Goal: Task Accomplishment & Management: Manage account settings

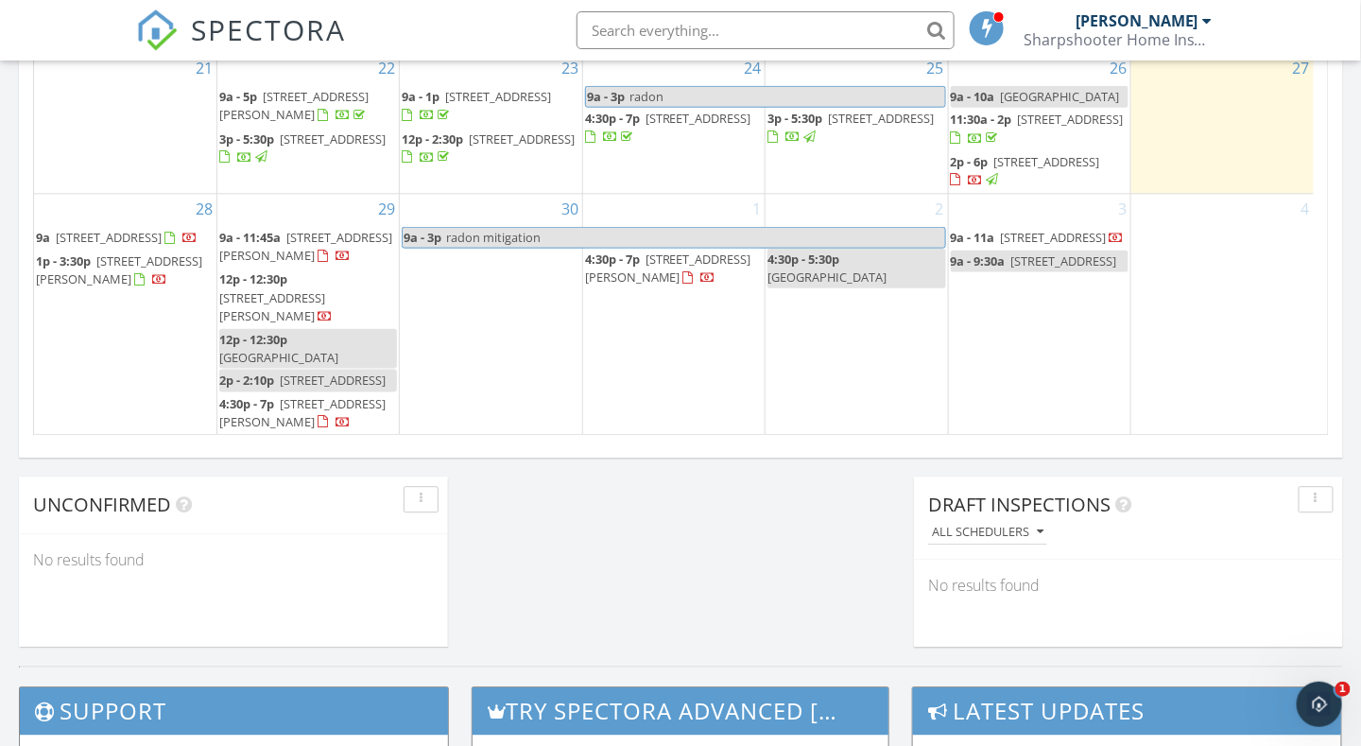
scroll to position [1229, 0]
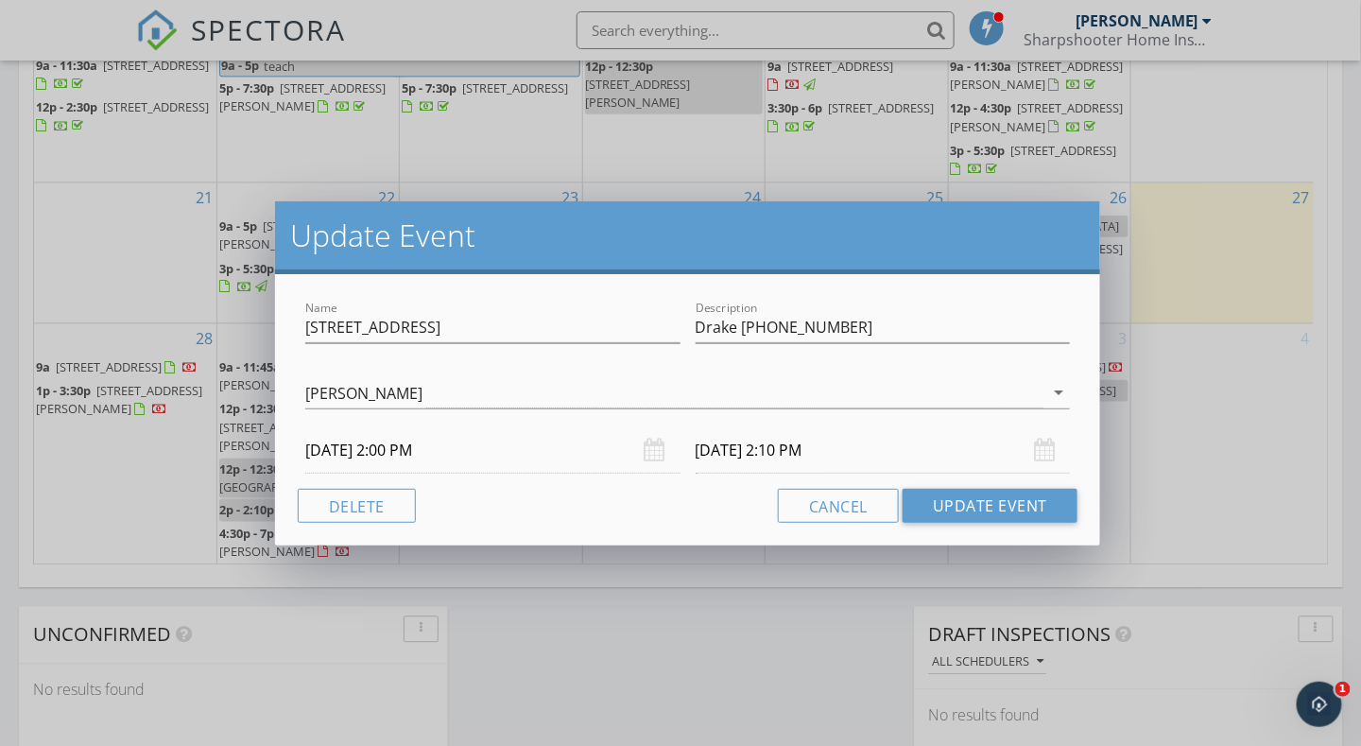
click at [614, 633] on div "Update Event Name [STREET_ADDRESS] Description Drake [PHONE_NUMBER] [PERSON_NAM…" at bounding box center [680, 373] width 1361 height 746
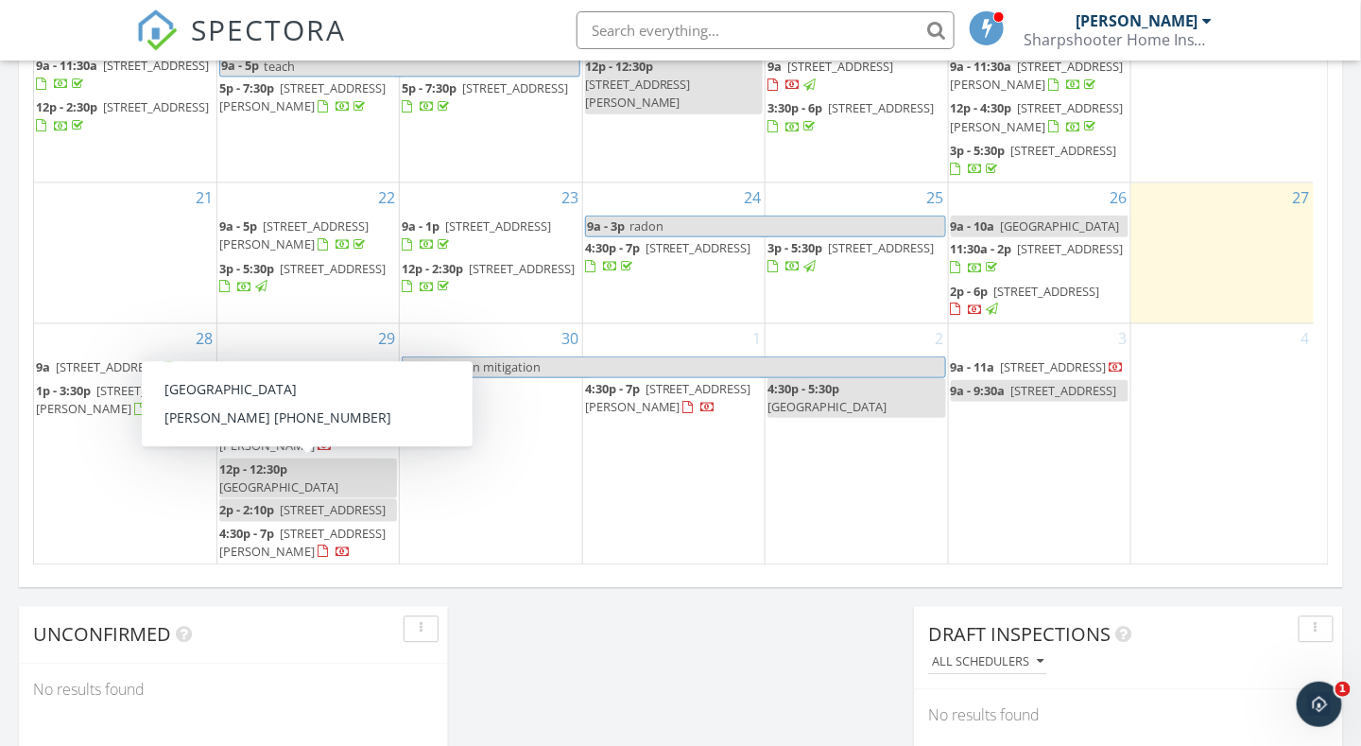
click at [321, 506] on span "785 Hickory St" at bounding box center [333, 508] width 106 height 17
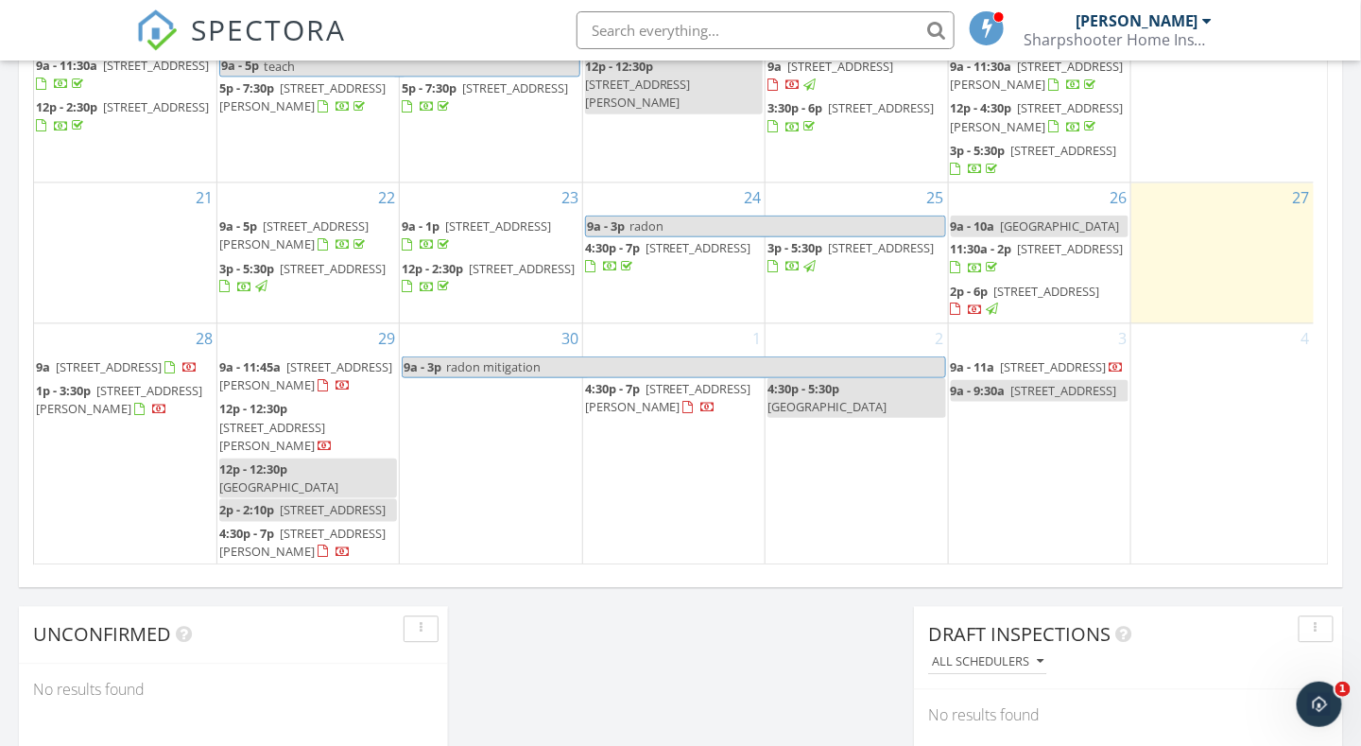
click at [508, 627] on div at bounding box center [680, 373] width 1361 height 746
drag, startPoint x: 287, startPoint y: 561, endPoint x: 272, endPoint y: 540, distance: 25.7
click at [272, 540] on span "853 Hardesty Blvd, Akron 44320" at bounding box center [302, 541] width 166 height 35
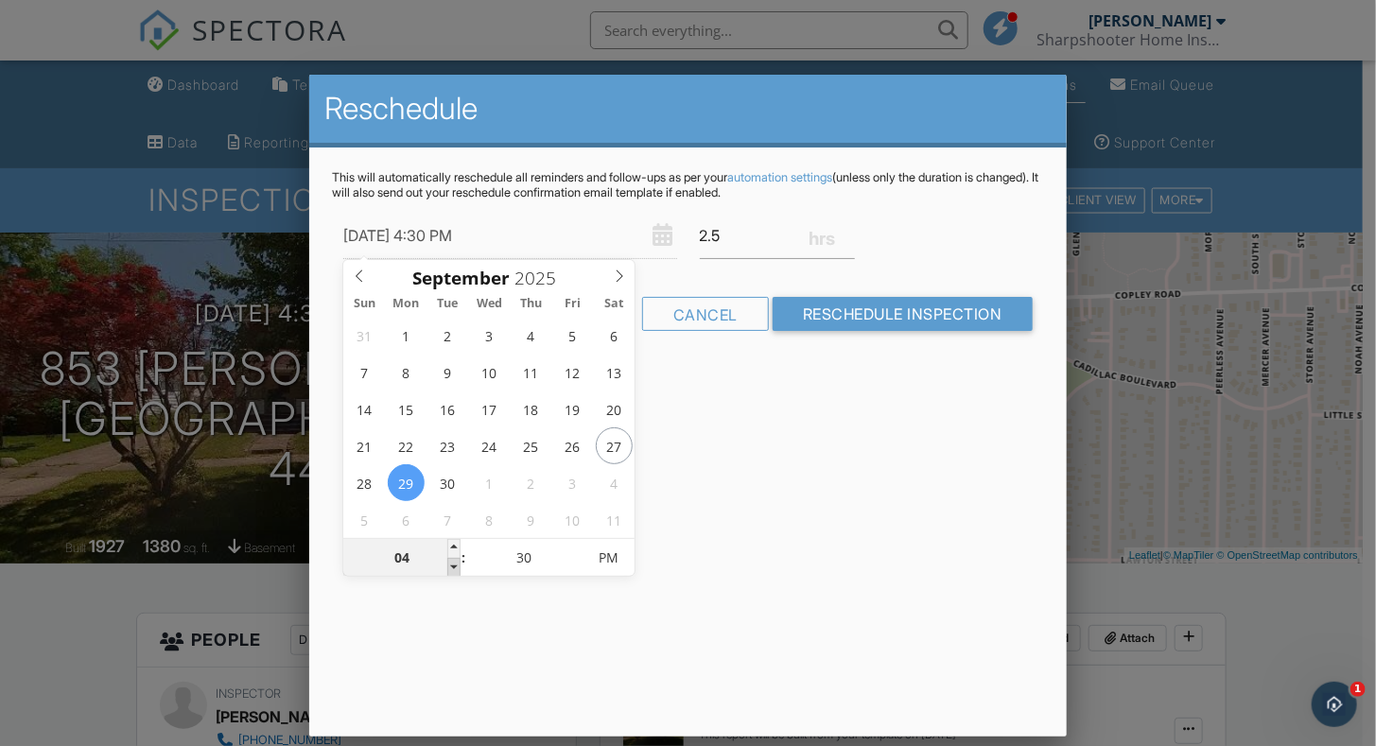
type input "09/29/2025 3:30 PM"
type input "03"
click at [453, 564] on span at bounding box center [453, 567] width 13 height 19
type input "09/29/2025 3:25 PM"
type input "25"
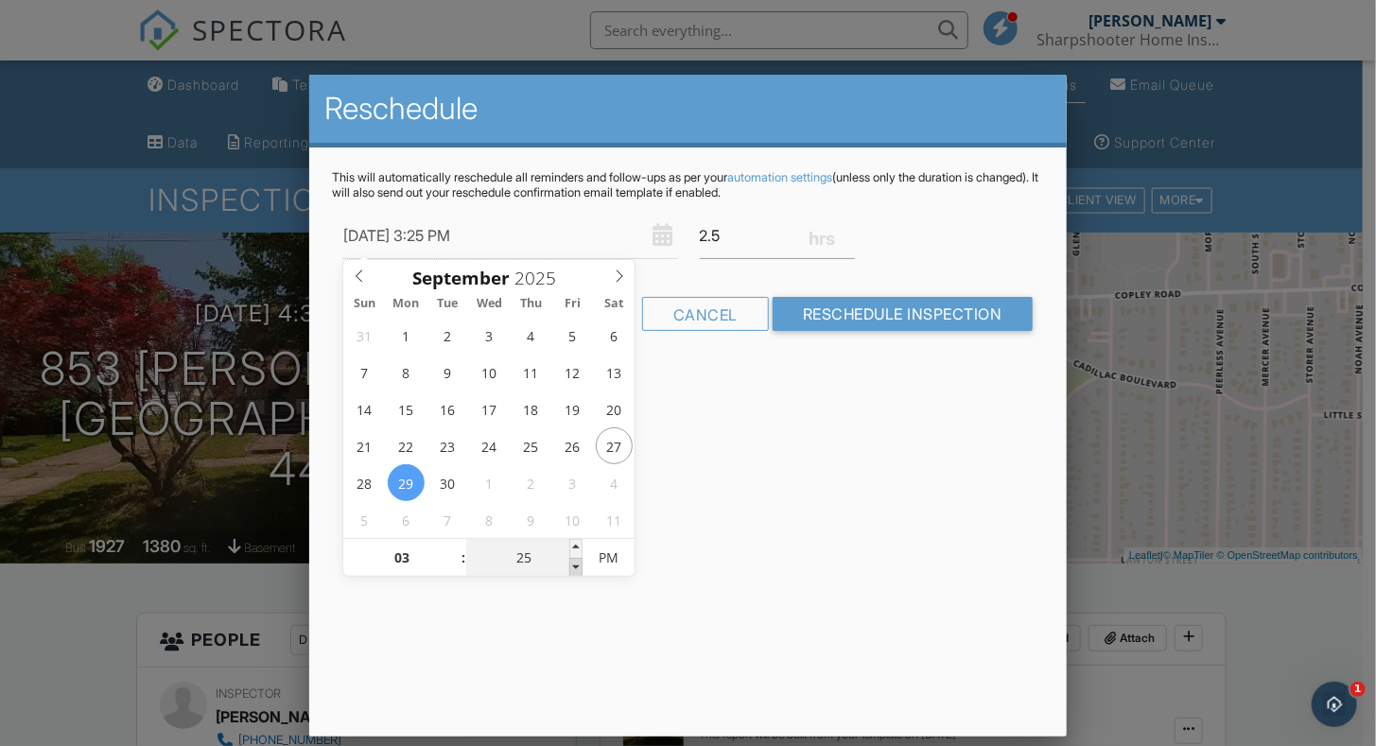
click at [577, 567] on span at bounding box center [575, 567] width 13 height 19
type input "09/29/2025 3:20 PM"
type input "20"
click at [577, 567] on span at bounding box center [575, 567] width 13 height 19
type input "09/29/2025 3:15 PM"
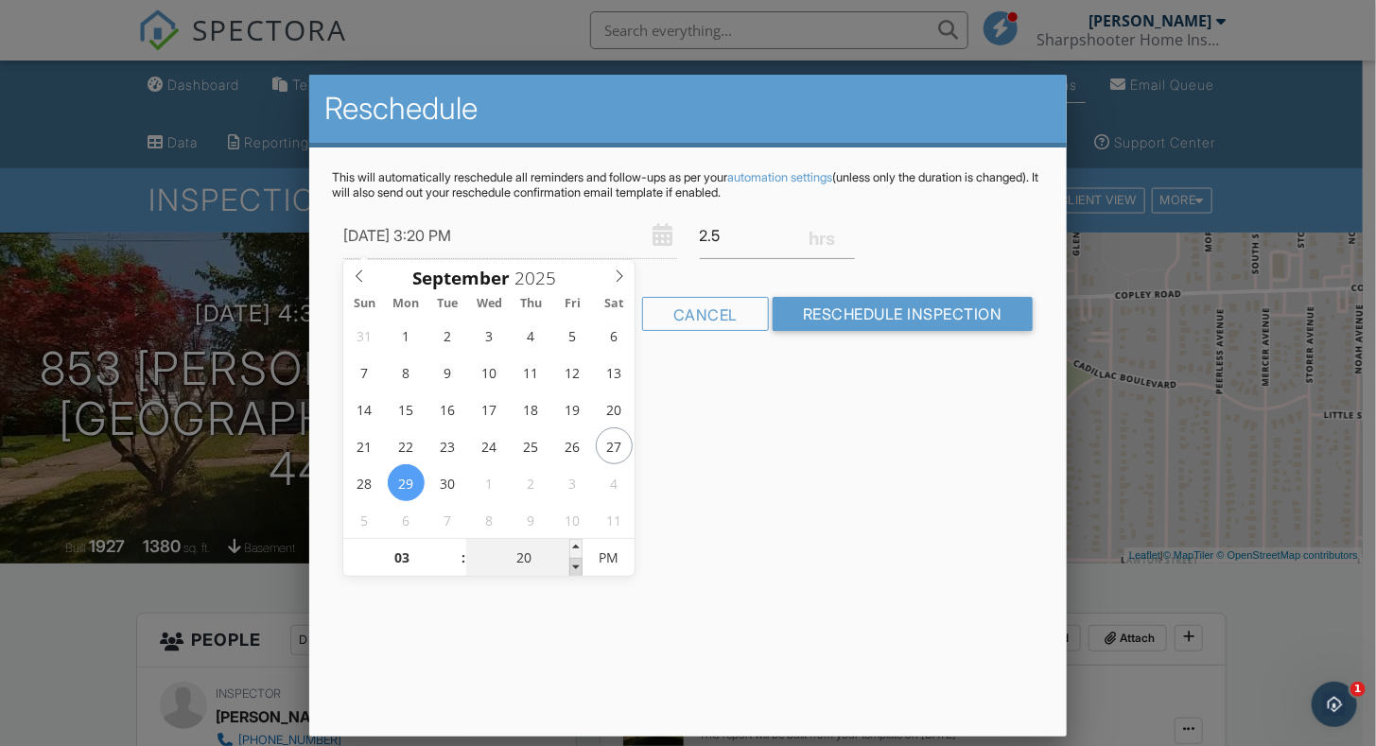
type input "15"
click at [577, 567] on span at bounding box center [575, 567] width 13 height 19
type input "09/29/2025 3:10 PM"
type input "10"
click at [577, 567] on span at bounding box center [575, 567] width 13 height 19
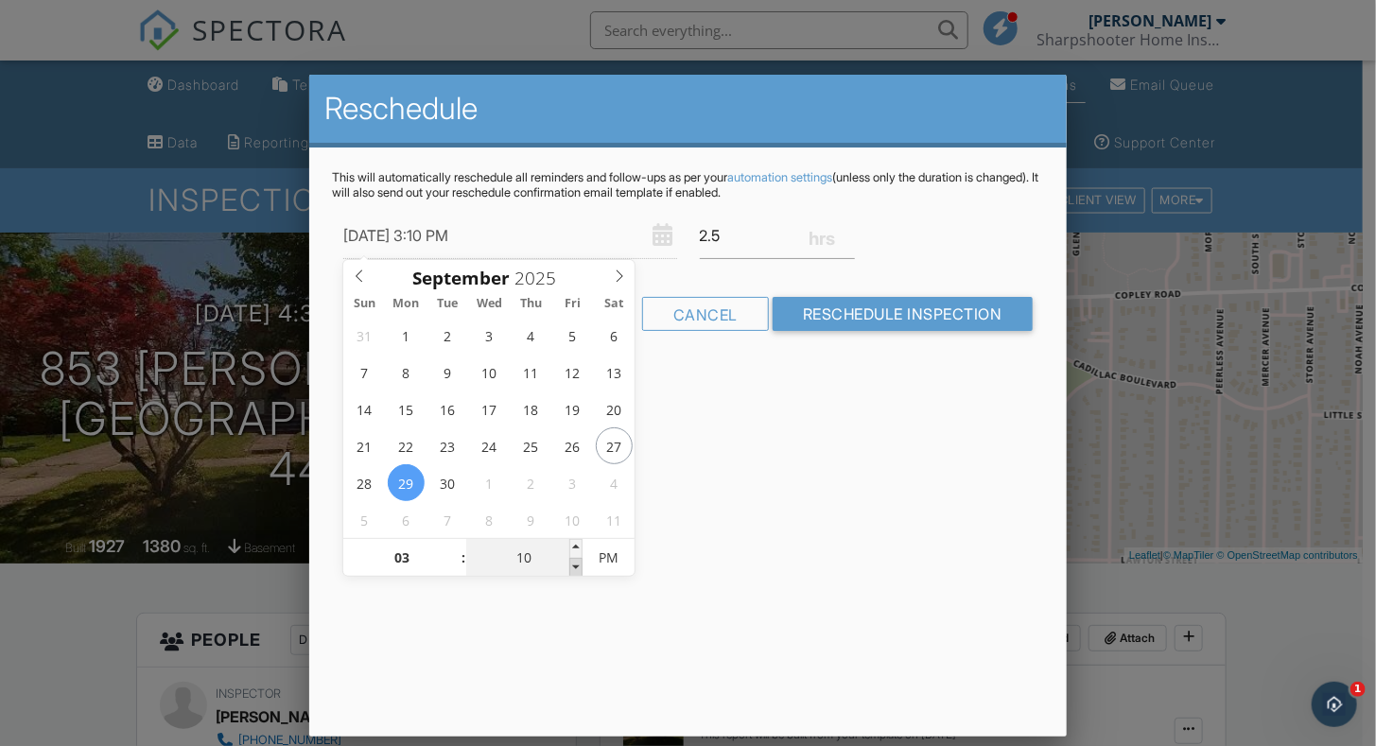
type input "09/29/2025 3:05 PM"
type input "05"
click at [577, 567] on span at bounding box center [575, 567] width 13 height 19
type input "09/29/2025 3:00 PM"
type input "00"
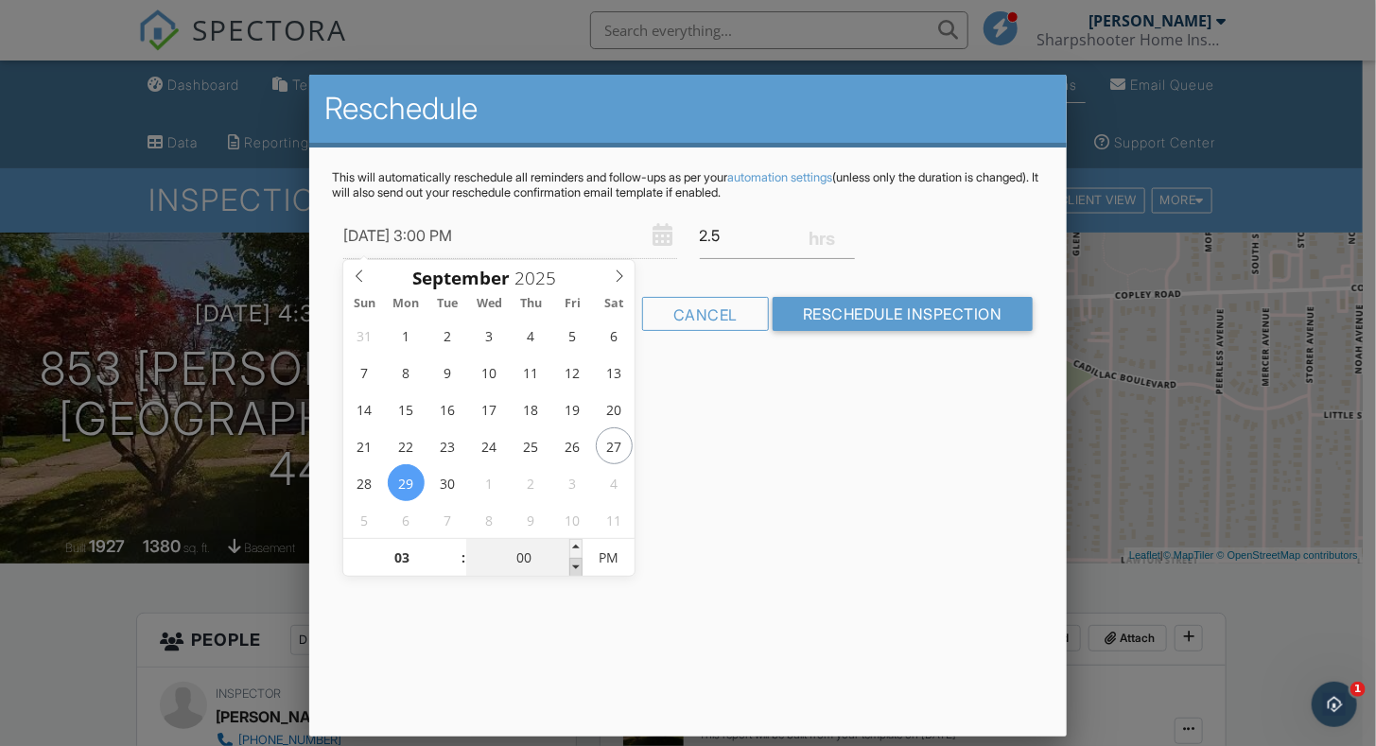
click at [577, 567] on span at bounding box center [575, 567] width 13 height 19
click at [574, 598] on div "Reschedule This will automatically reschedule all reminders and follow-ups as p…" at bounding box center [687, 406] width 756 height 662
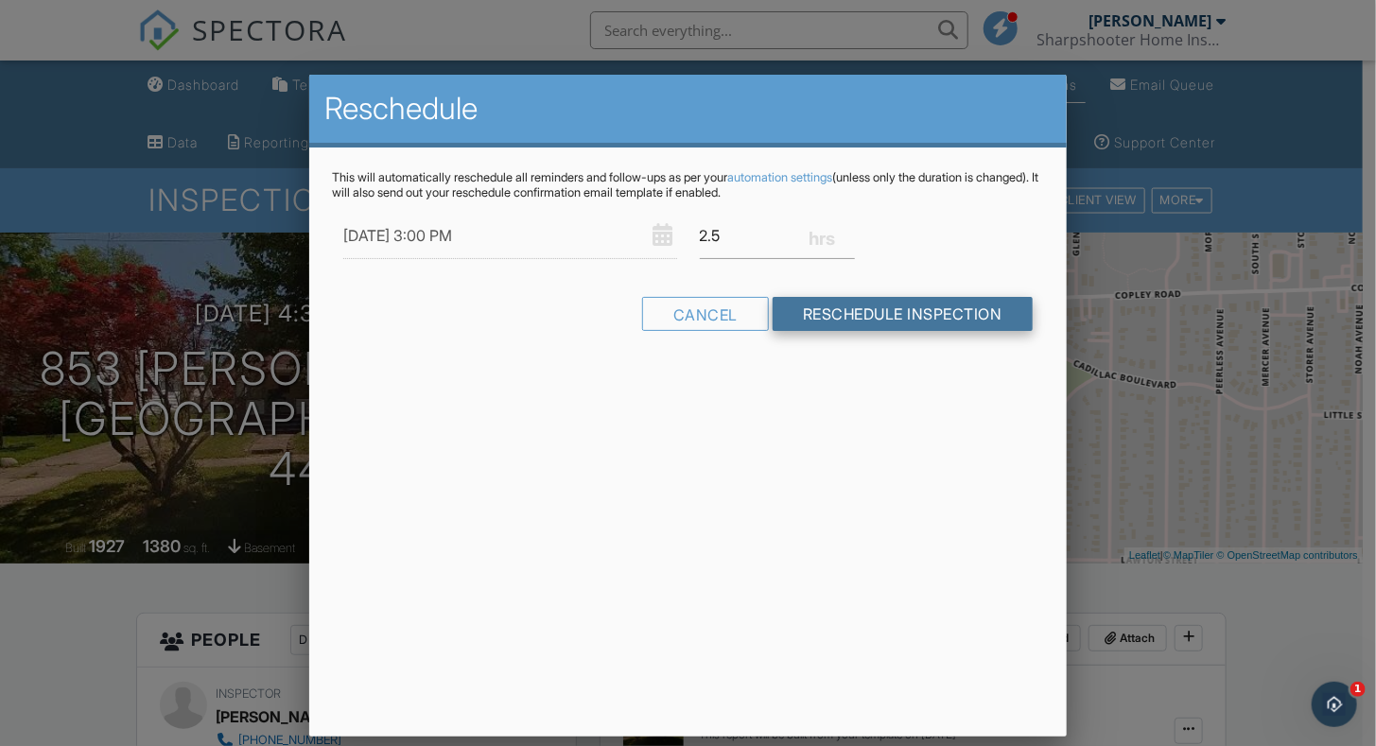
click at [833, 318] on input "Reschedule Inspection" at bounding box center [902, 314] width 260 height 34
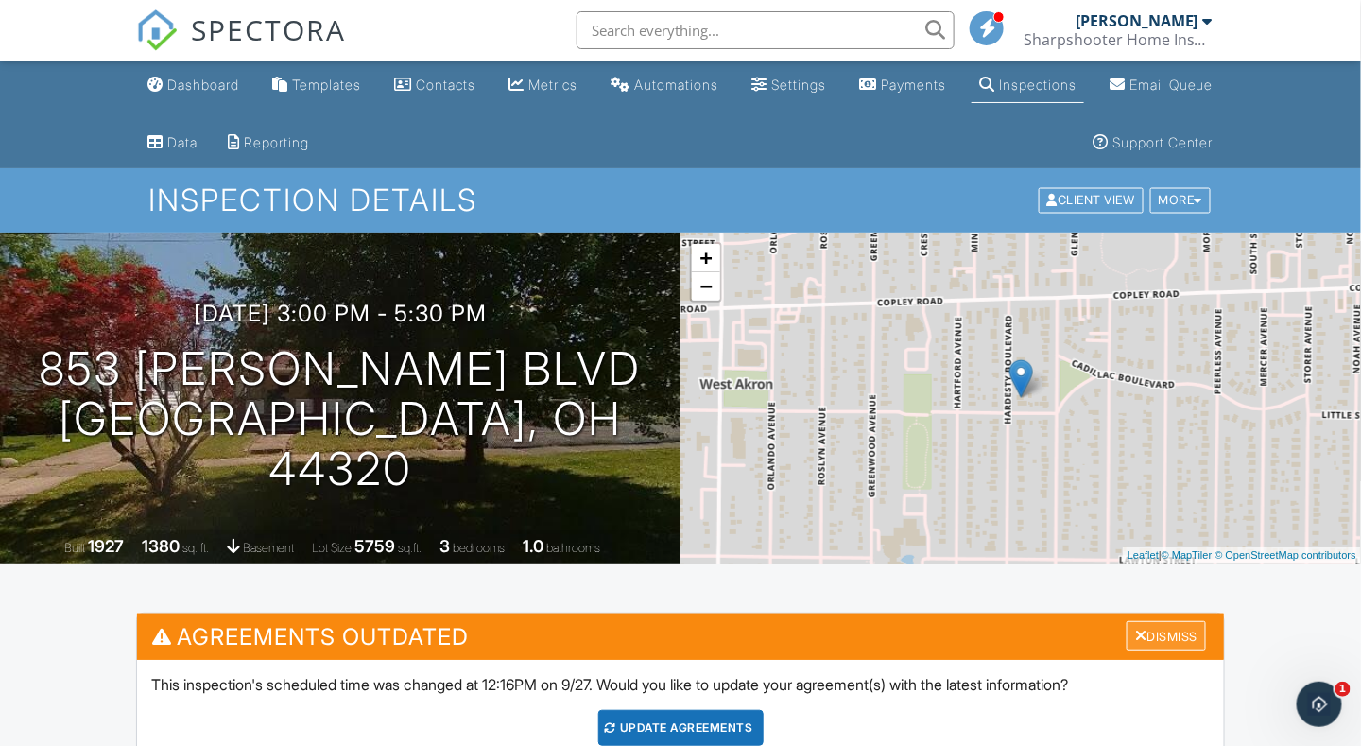
click at [1136, 632] on div at bounding box center [1141, 635] width 12 height 15
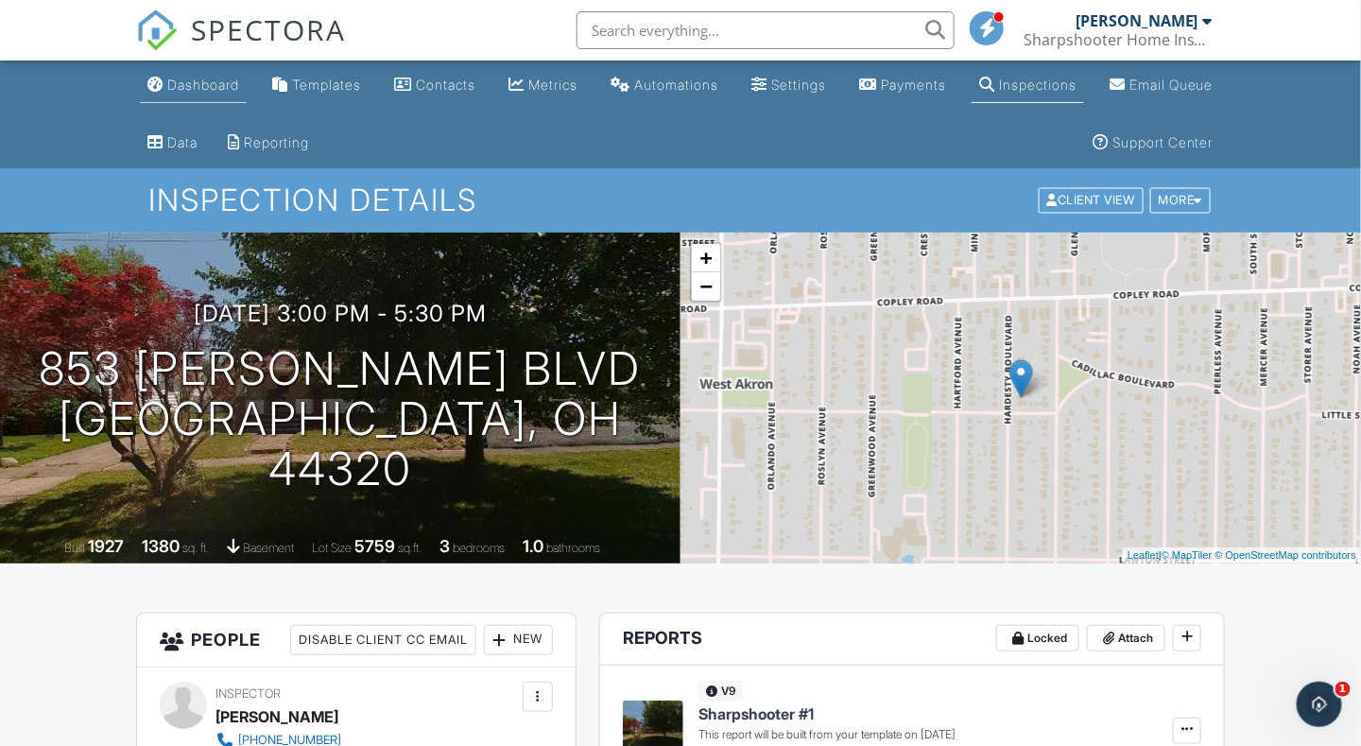
click at [193, 77] on div "Dashboard" at bounding box center [203, 85] width 72 height 16
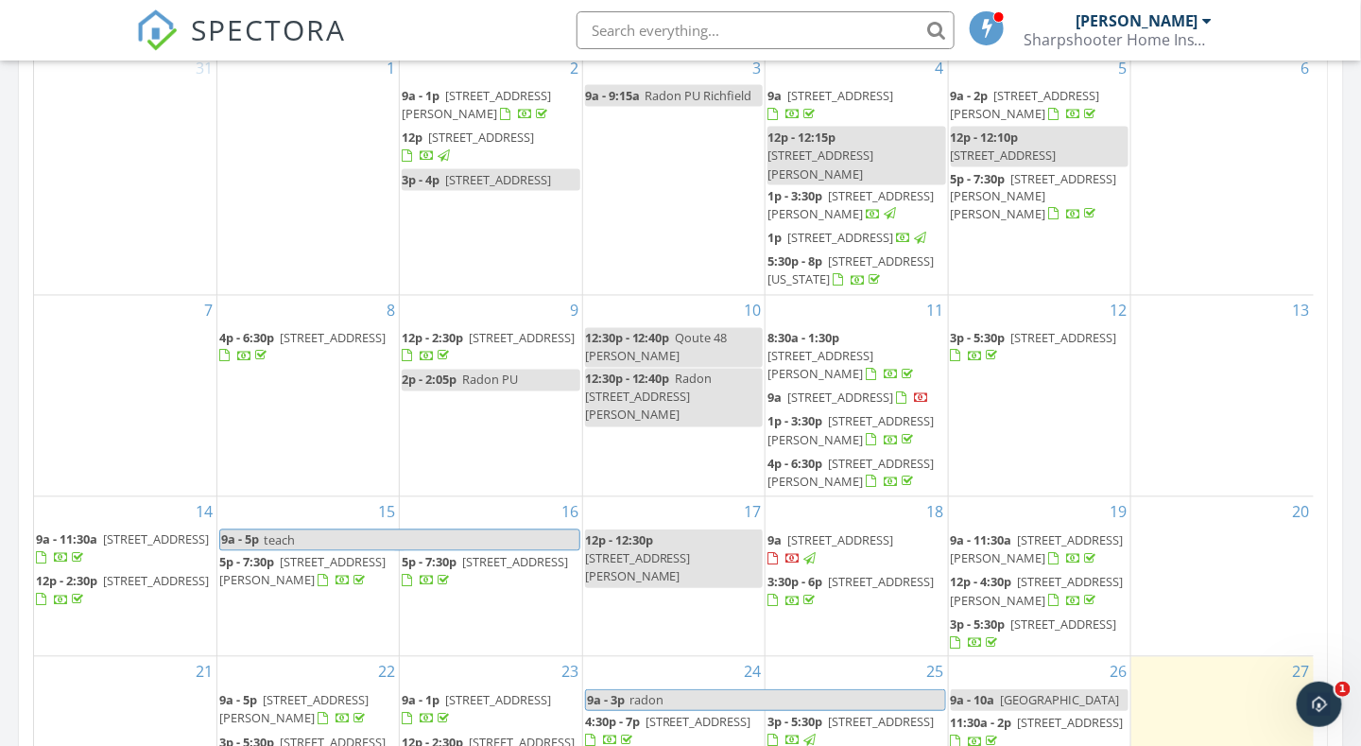
scroll to position [851, 0]
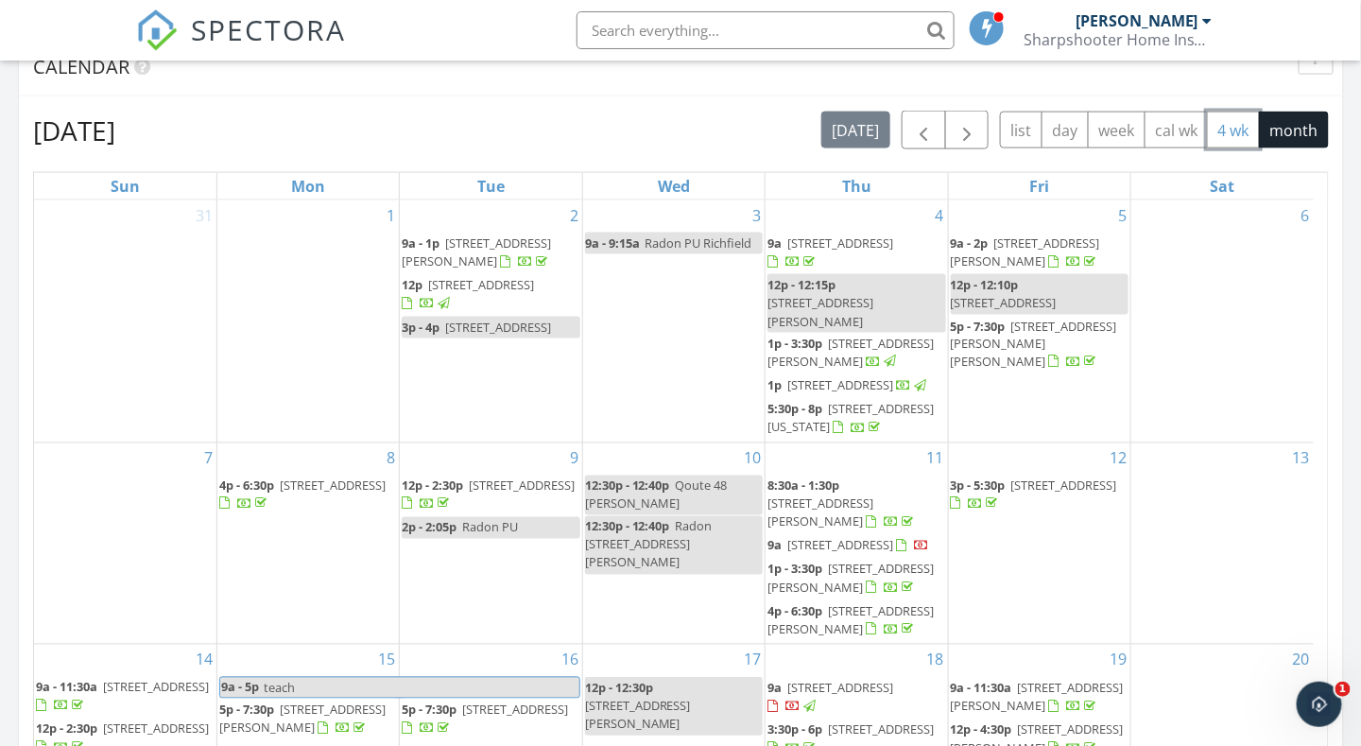
click at [1227, 131] on button "4 wk" at bounding box center [1233, 130] width 53 height 37
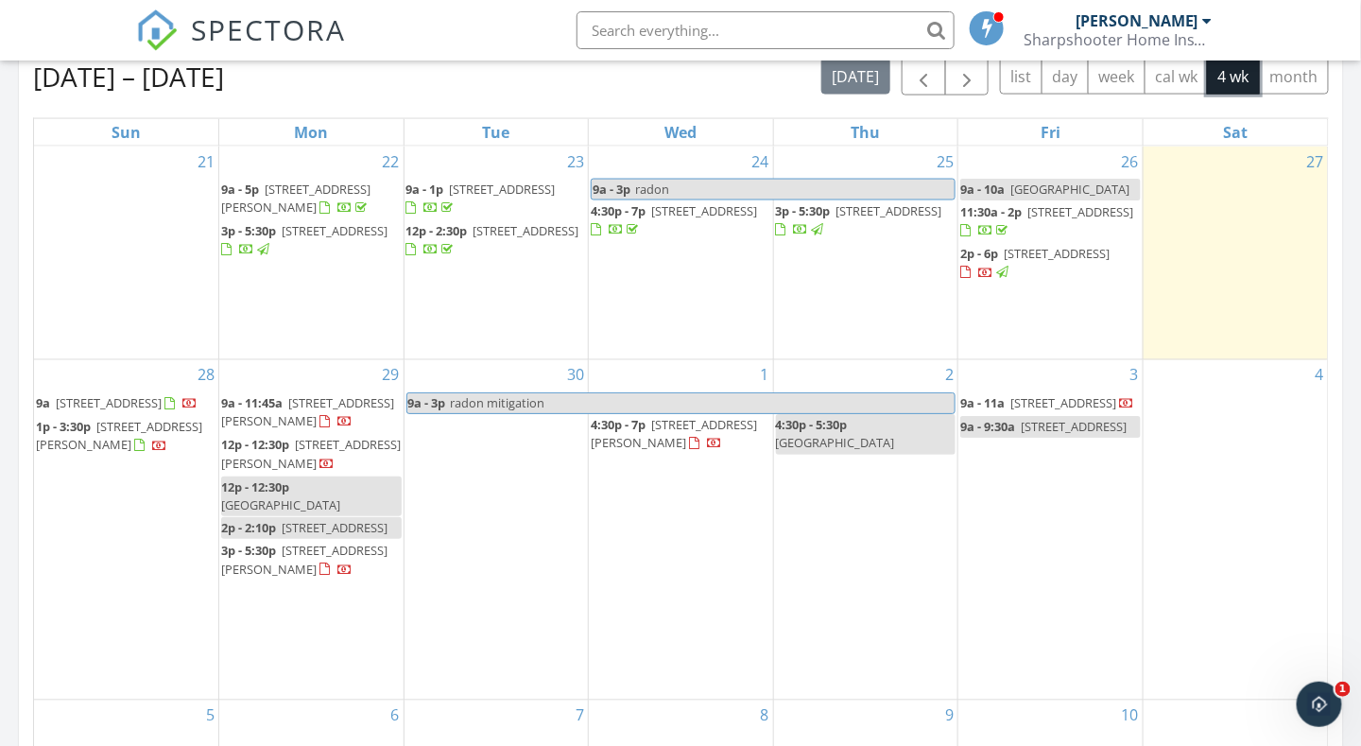
scroll to position [1135, 0]
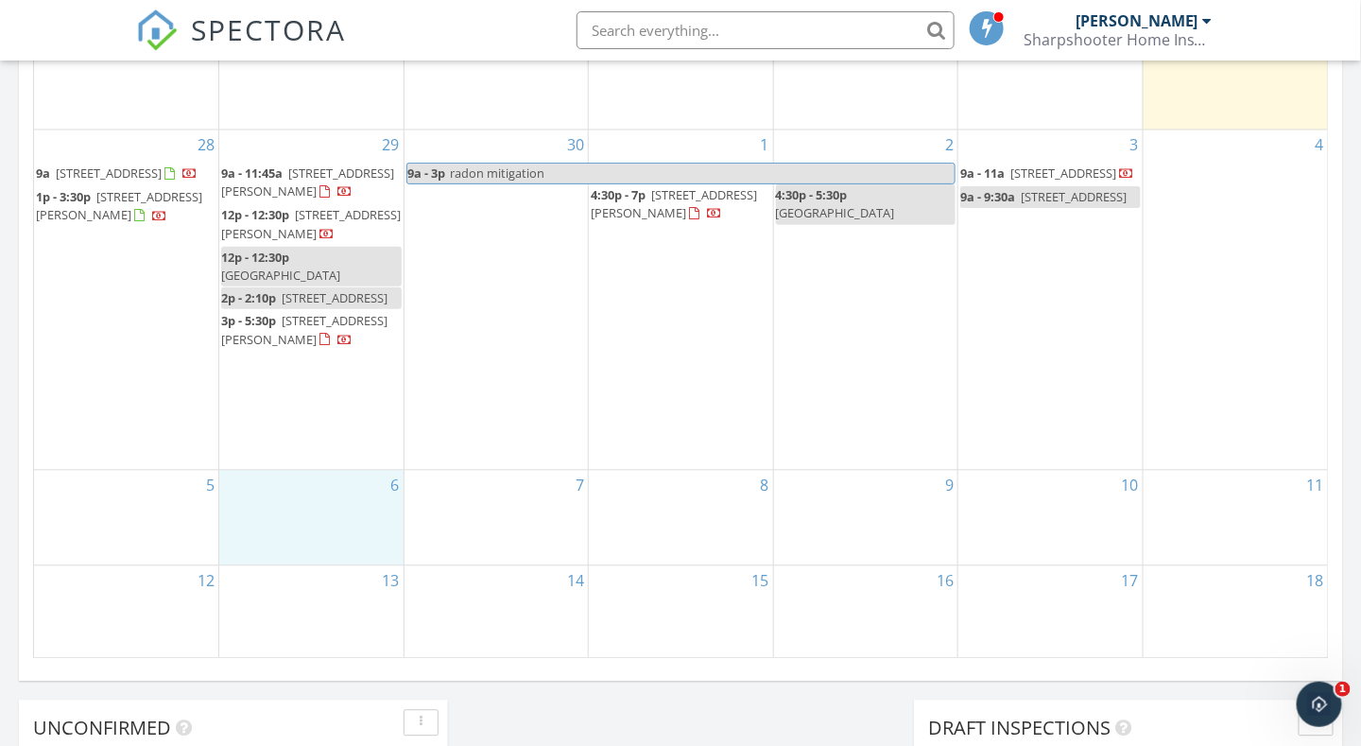
click at [337, 509] on div "6" at bounding box center [311, 518] width 184 height 94
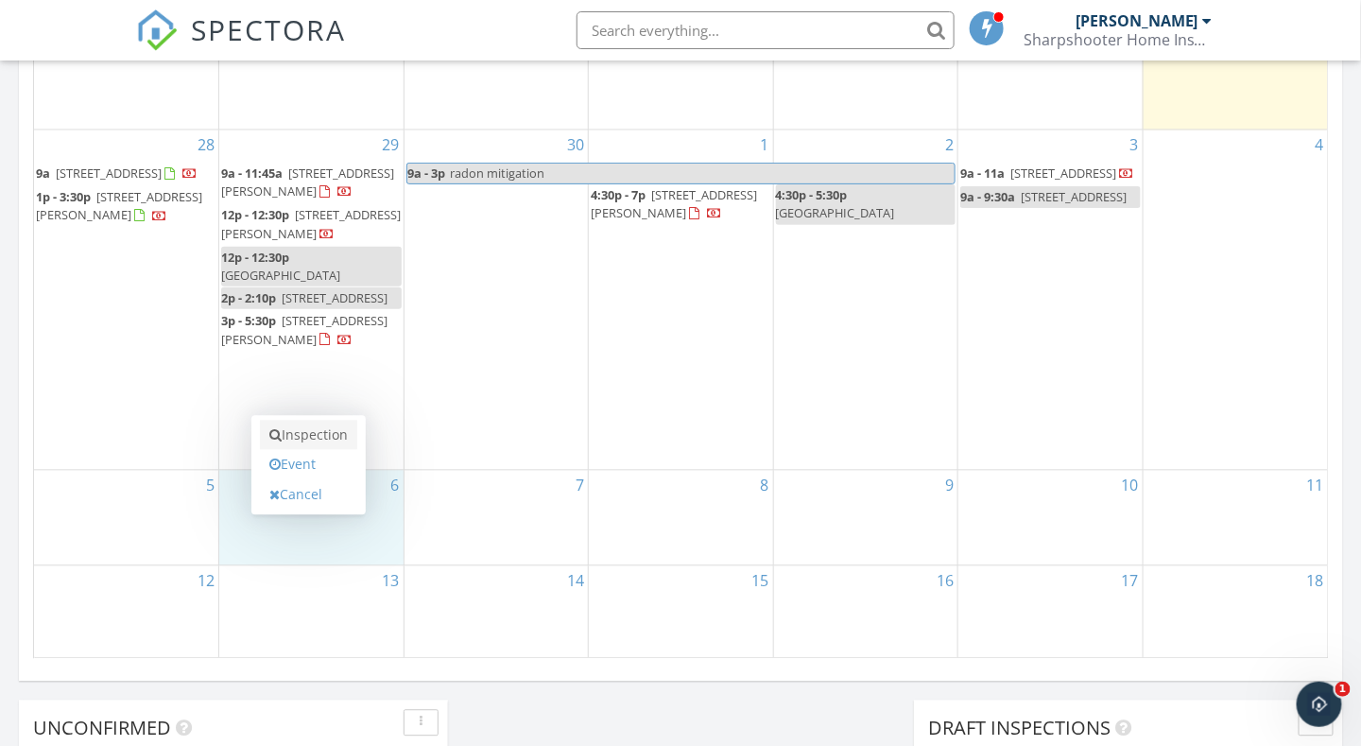
click at [311, 433] on link "Inspection" at bounding box center [308, 436] width 97 height 30
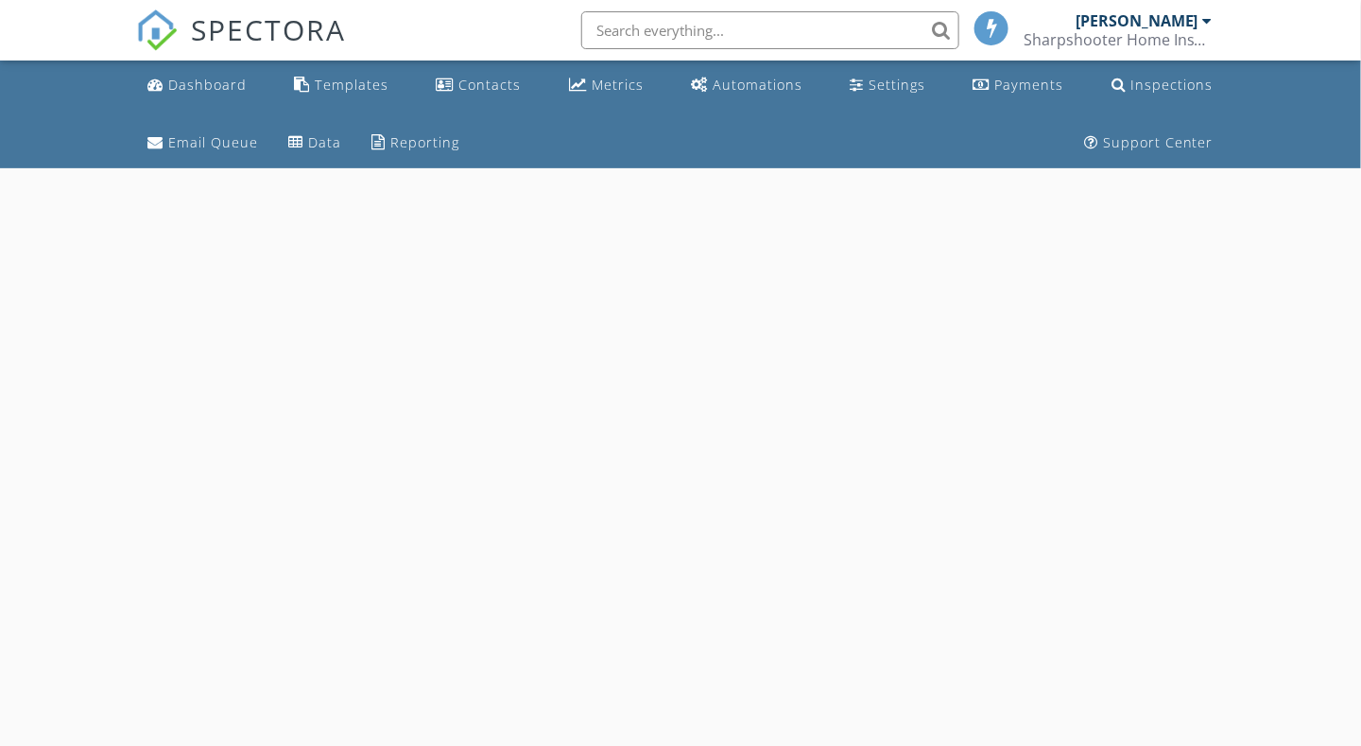
select select "9"
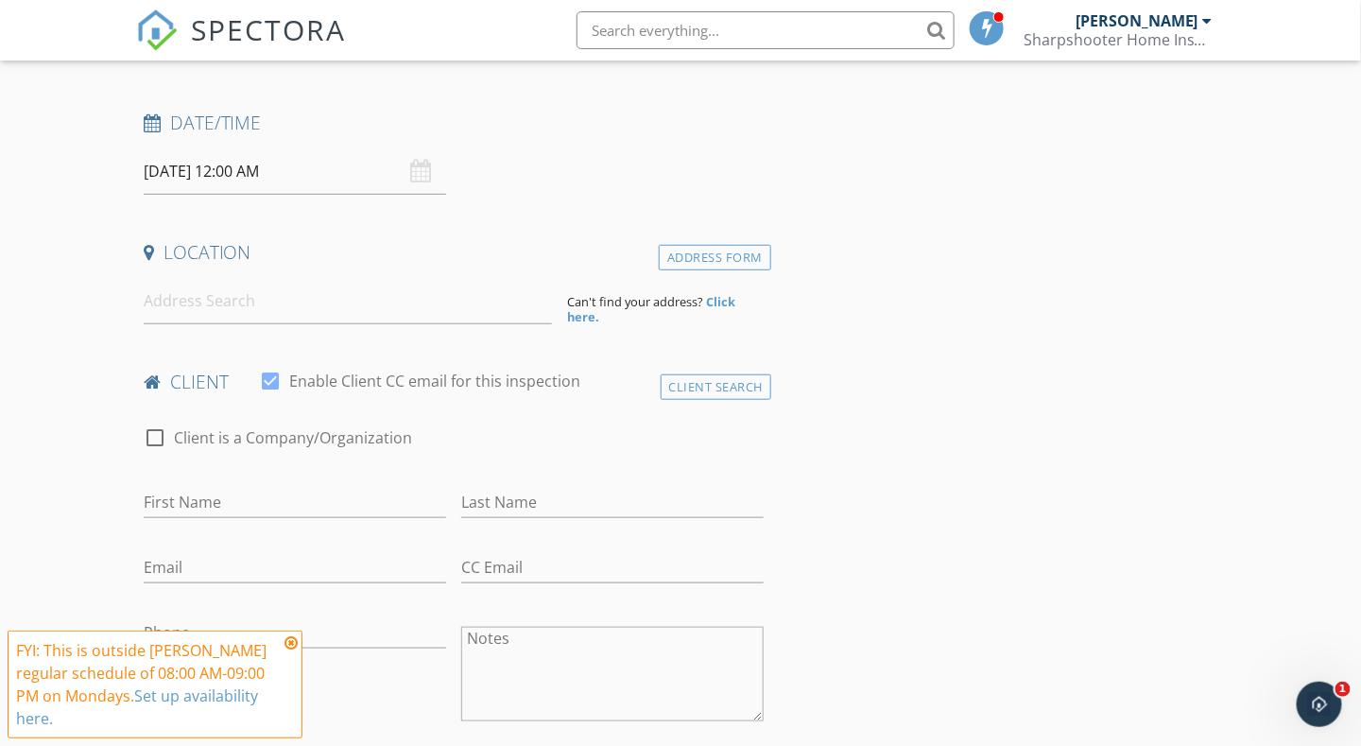
scroll to position [378, 0]
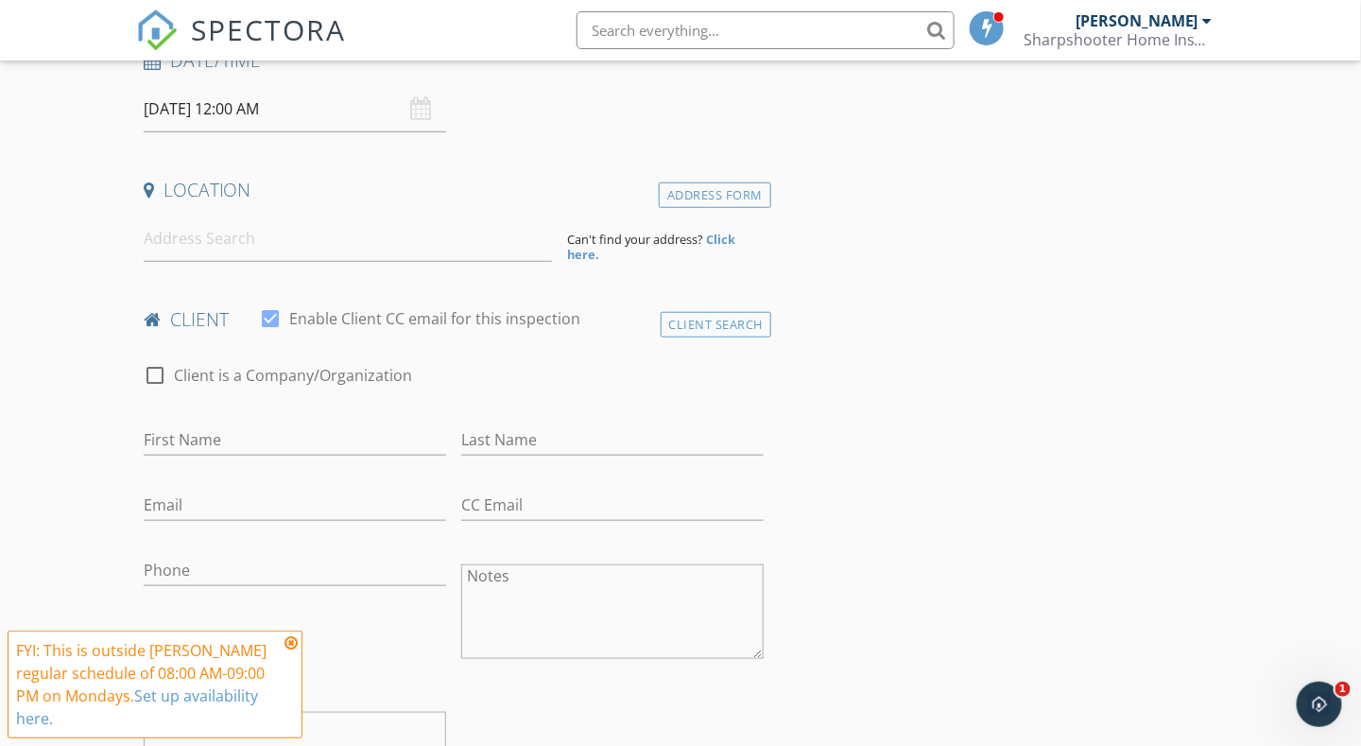
click at [238, 113] on input "[DATE] 12:00 AM" at bounding box center [295, 109] width 303 height 46
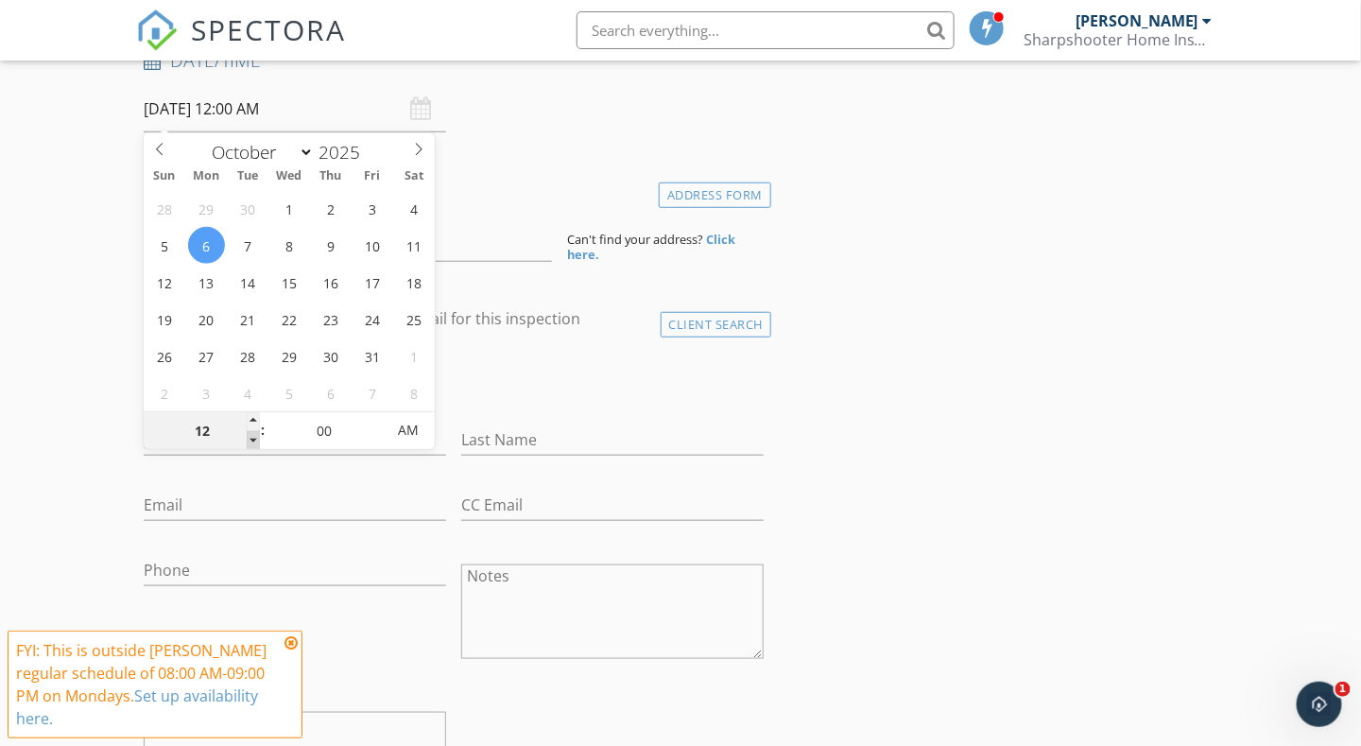
type input "11"
type input "10/06/2025 11:00 PM"
click at [253, 437] on span at bounding box center [253, 440] width 13 height 19
type input "10"
type input "10/06/2025 10:00 PM"
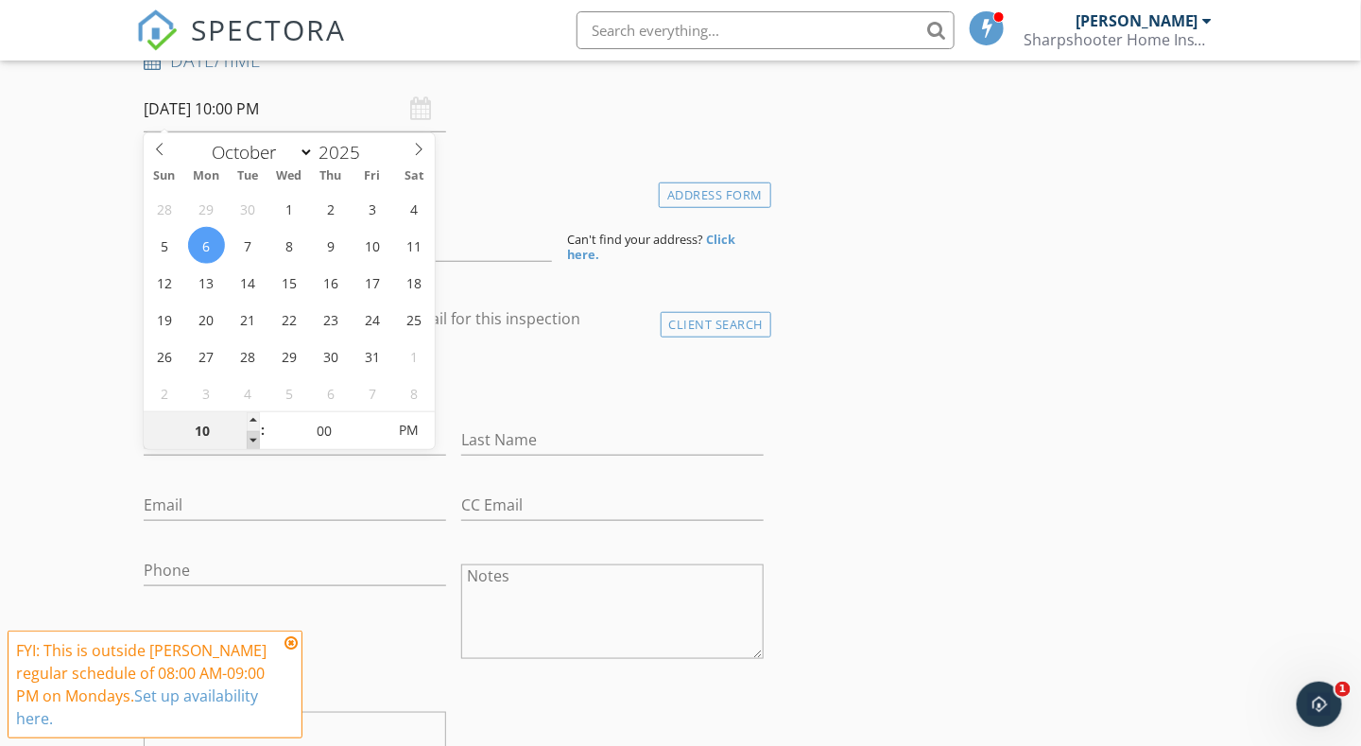
click at [253, 437] on span at bounding box center [253, 440] width 13 height 19
type input "09"
click at [253, 437] on span at bounding box center [253, 440] width 13 height 19
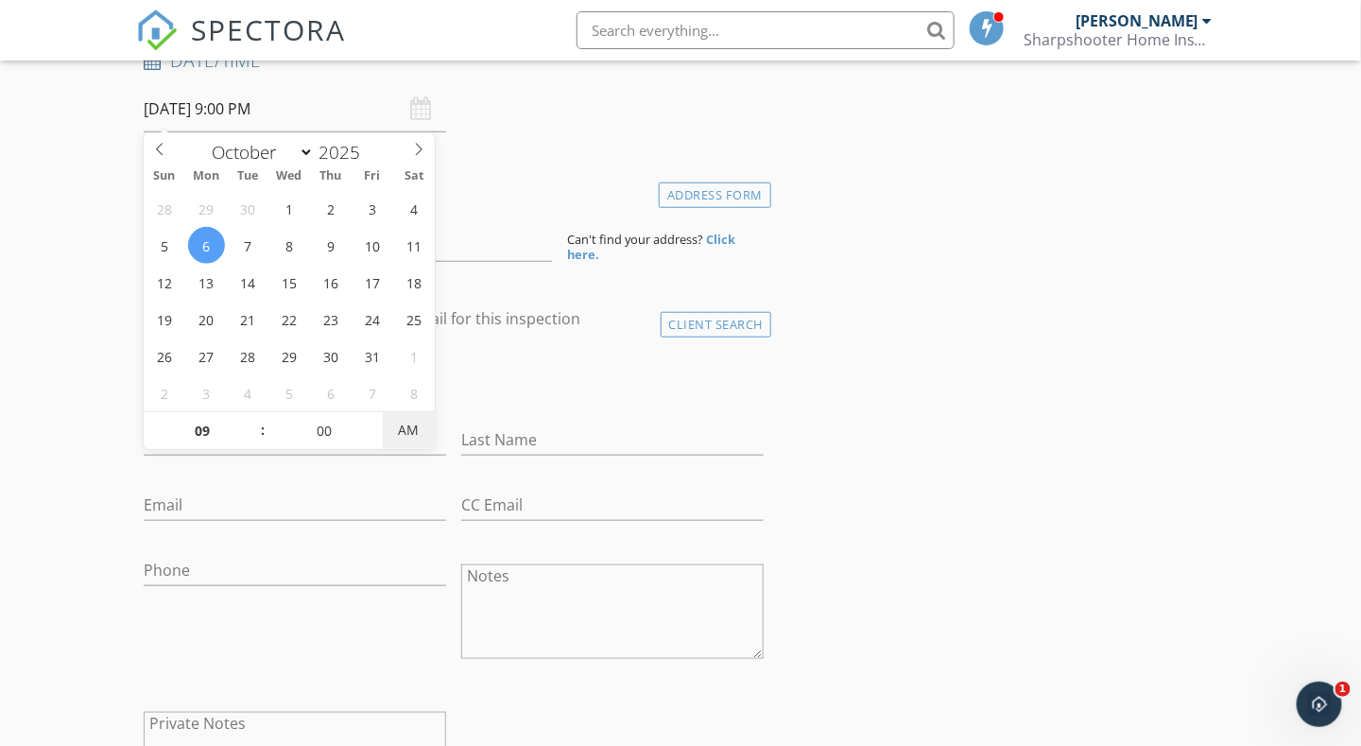
type input "10/06/2025 9:00 AM"
drag, startPoint x: 253, startPoint y: 437, endPoint x: 420, endPoint y: 425, distance: 166.8
click at [420, 425] on span "AM" at bounding box center [409, 430] width 52 height 38
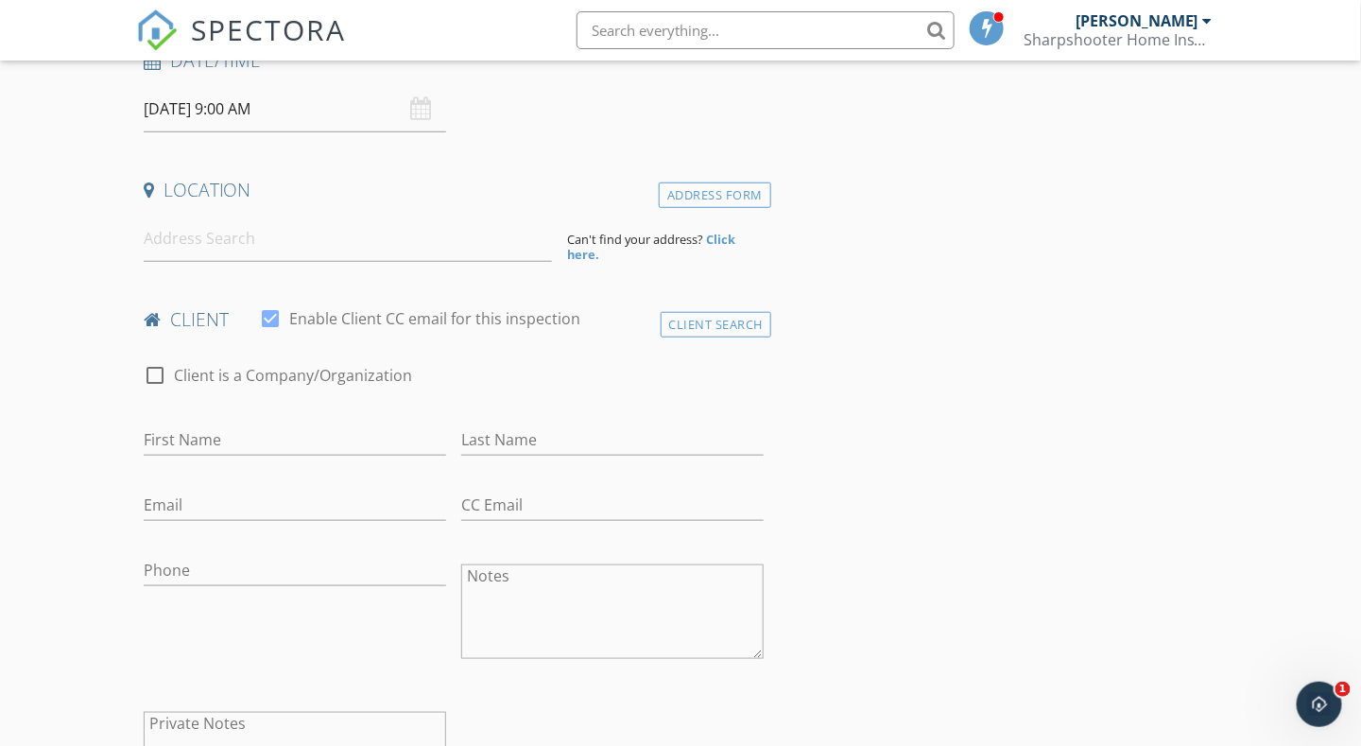
click at [190, 245] on input at bounding box center [348, 239] width 408 height 46
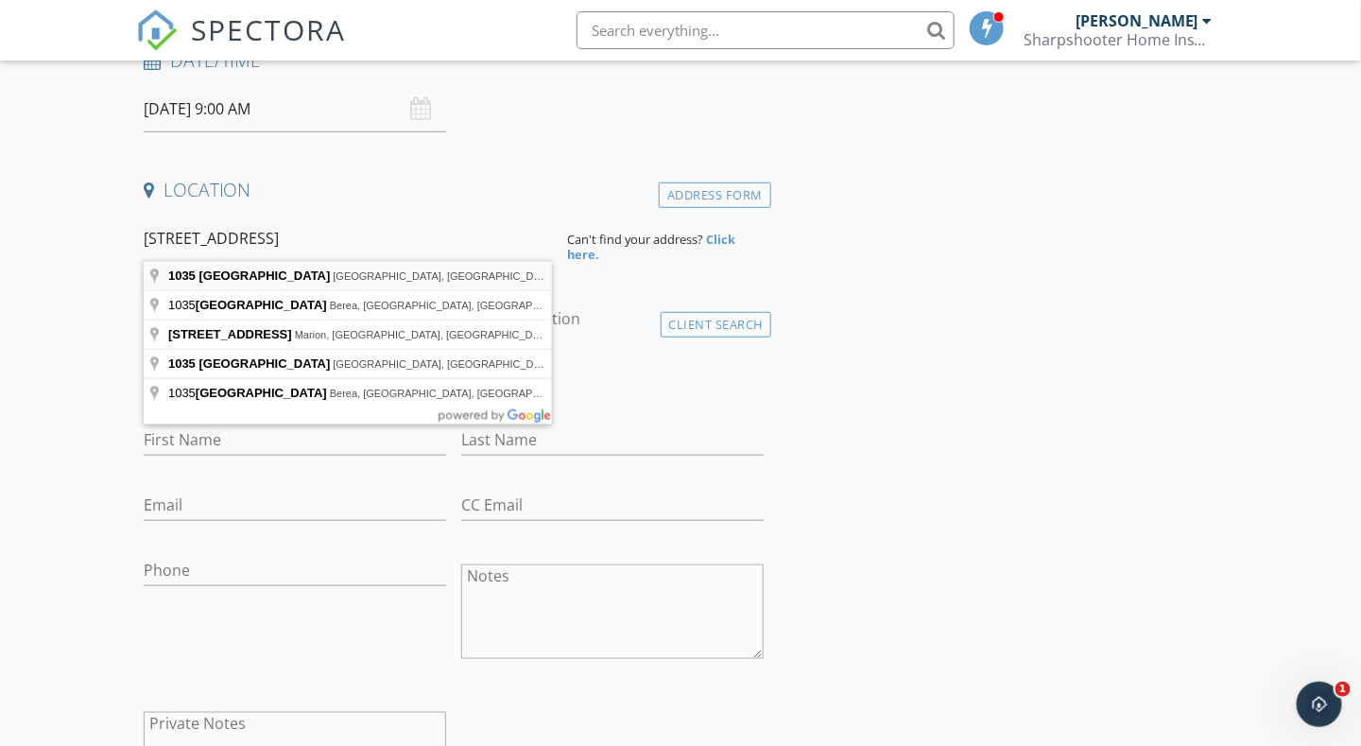
type input "1035 North Quarry Road, Amherst, OH, USA"
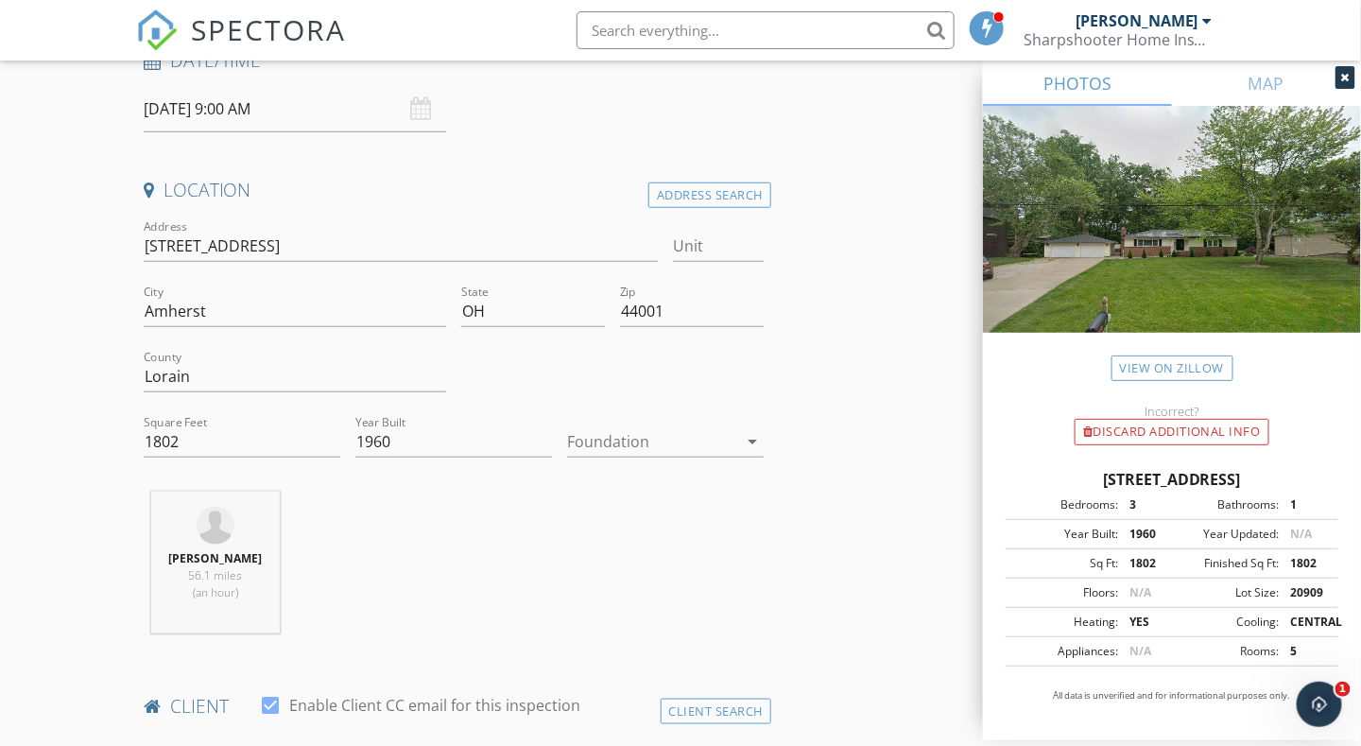
click at [614, 448] on div at bounding box center [652, 441] width 170 height 30
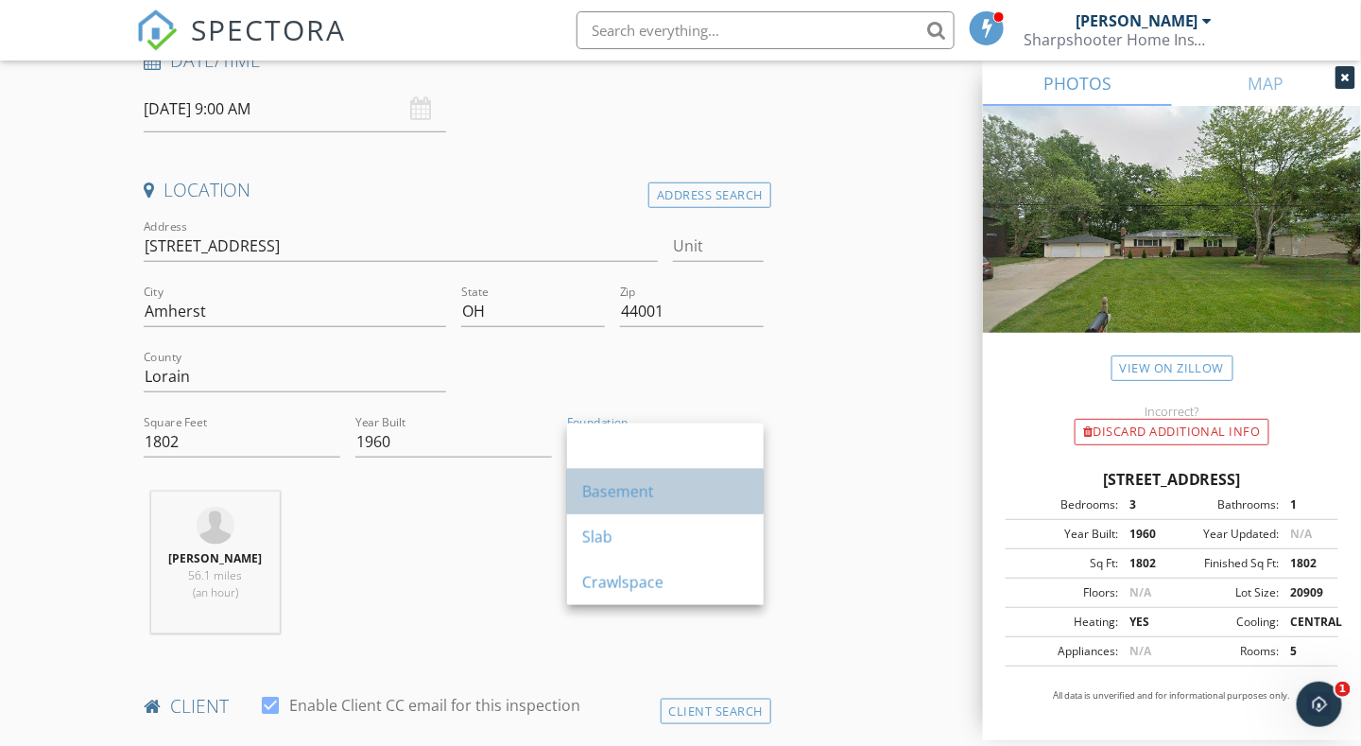
click at [616, 491] on div "Basement" at bounding box center [665, 491] width 166 height 23
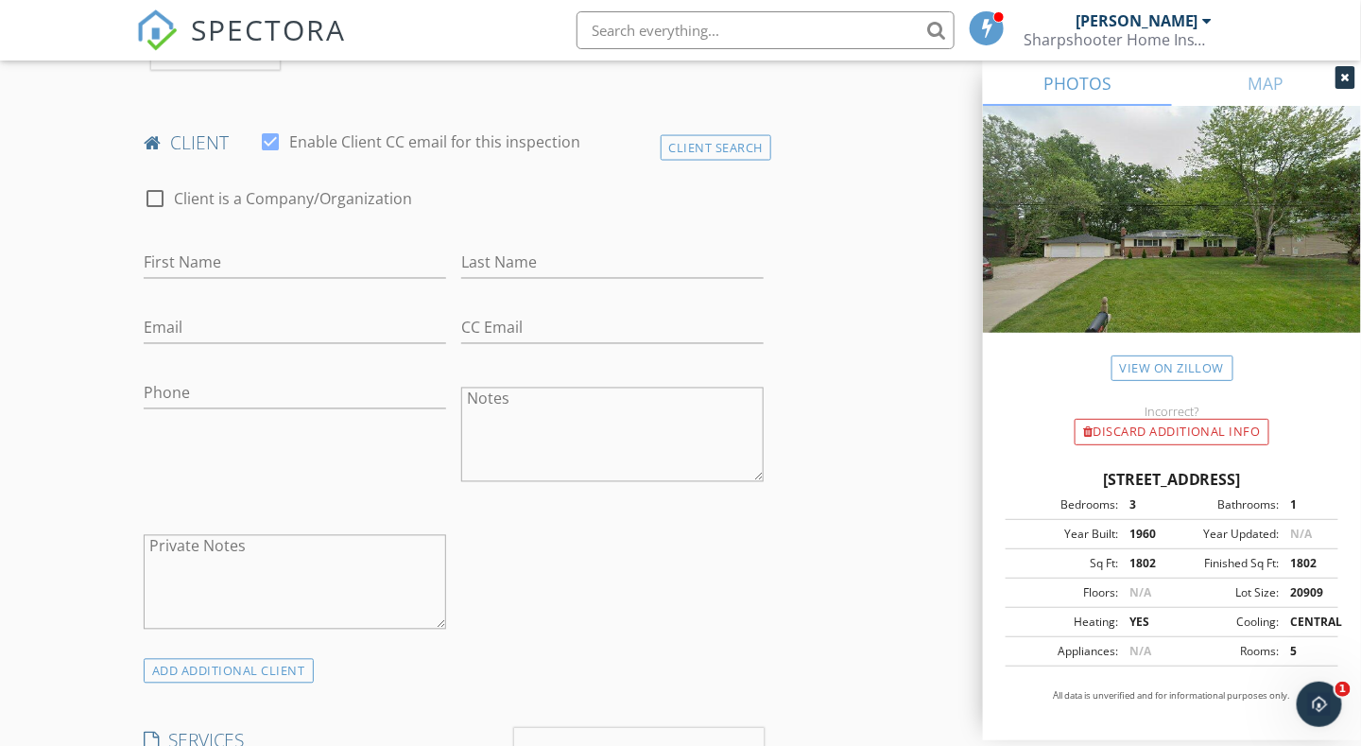
scroll to position [945, 0]
click at [176, 253] on input "First Name" at bounding box center [295, 259] width 303 height 31
drag, startPoint x: 217, startPoint y: 258, endPoint x: 144, endPoint y: 255, distance: 72.9
click at [144, 255] on input "Reinaldo" at bounding box center [295, 259] width 303 height 31
click at [338, 255] on input "Reinaldo" at bounding box center [295, 259] width 303 height 31
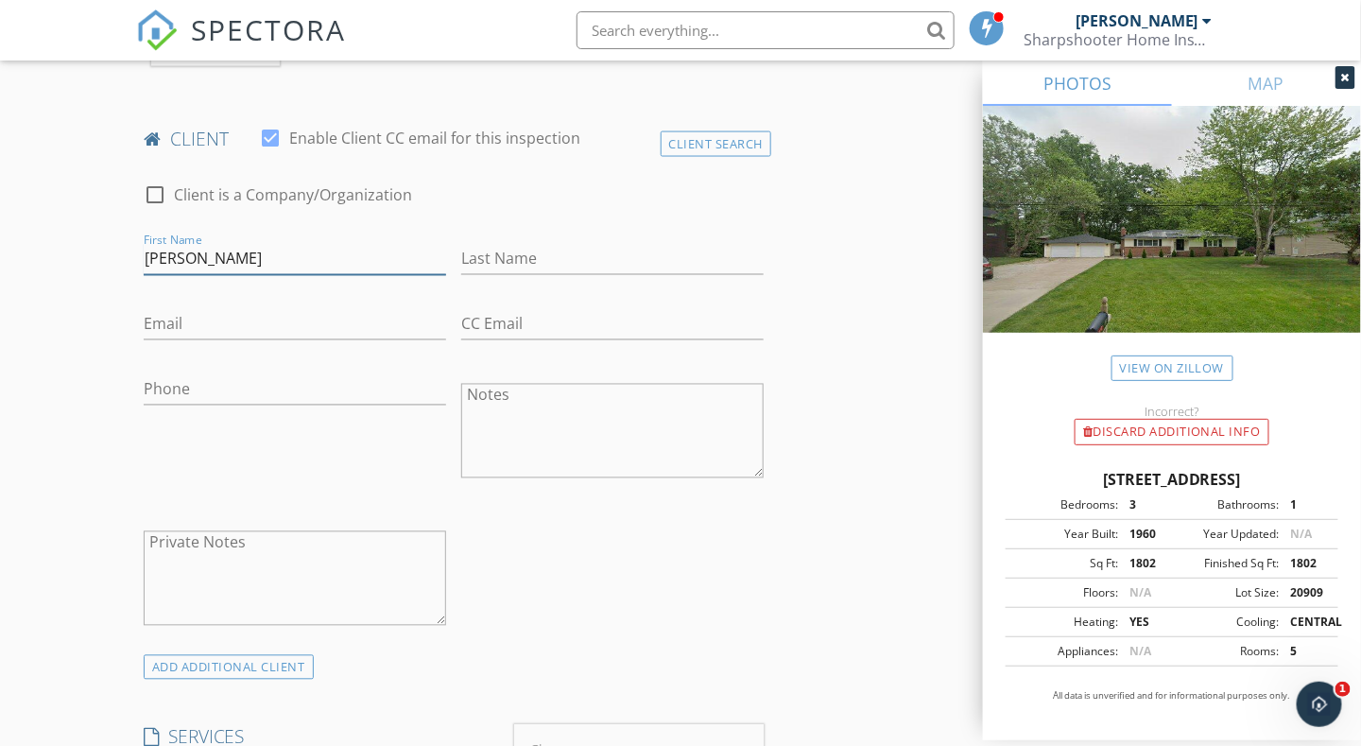
type input "Reinaldo"
click at [520, 255] on input "Last Name" at bounding box center [612, 259] width 303 height 31
type input "Gerena"
click at [178, 324] on input "Email" at bounding box center [295, 324] width 303 height 31
click at [179, 380] on input "Phone" at bounding box center [295, 389] width 303 height 31
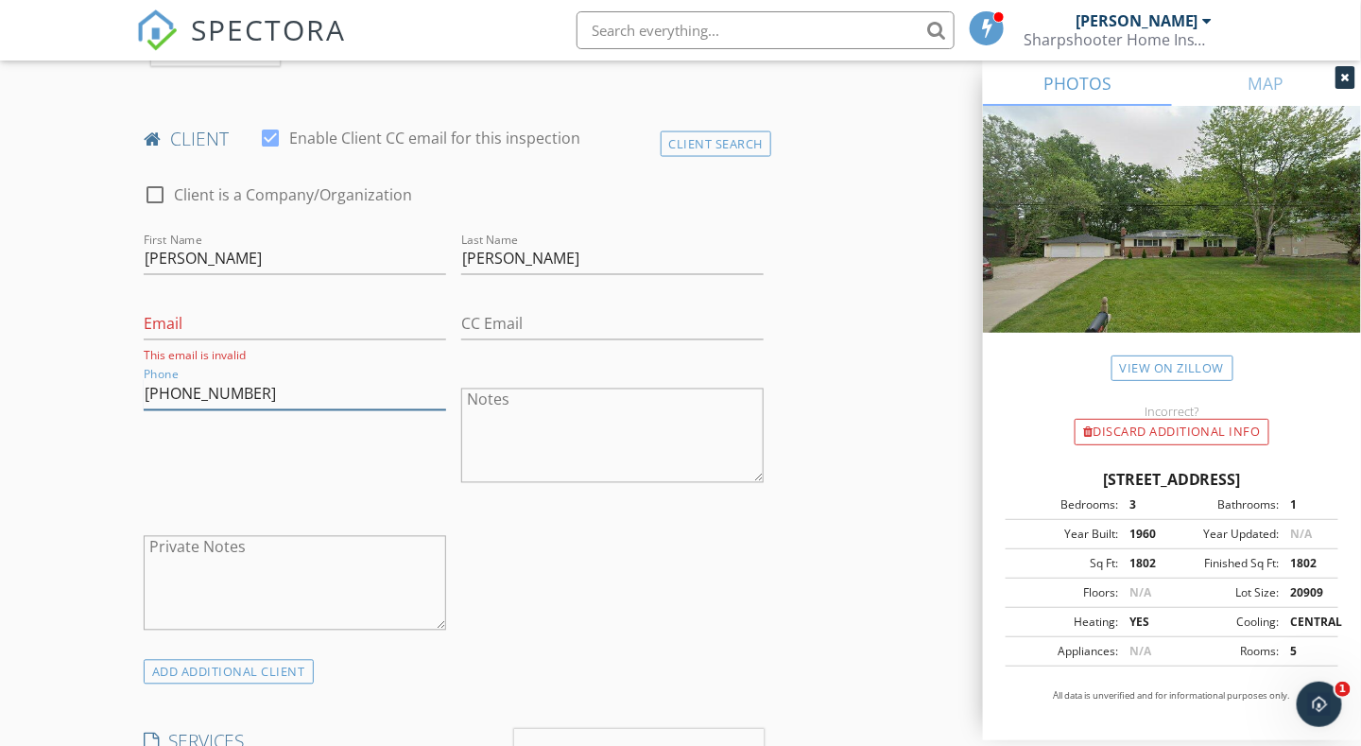
type input "440-654-9915"
click at [156, 323] on input "Email" at bounding box center [295, 324] width 303 height 31
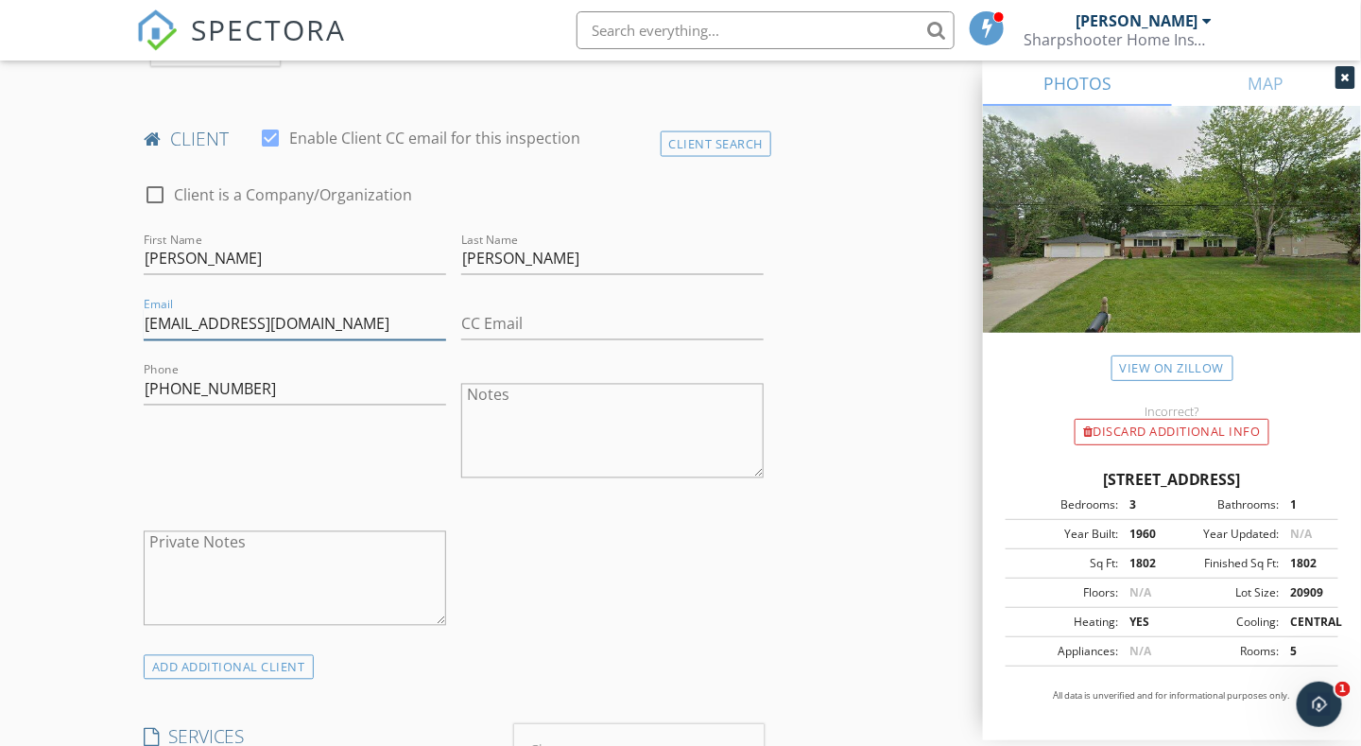
type input "geeniepr@gmail.com"
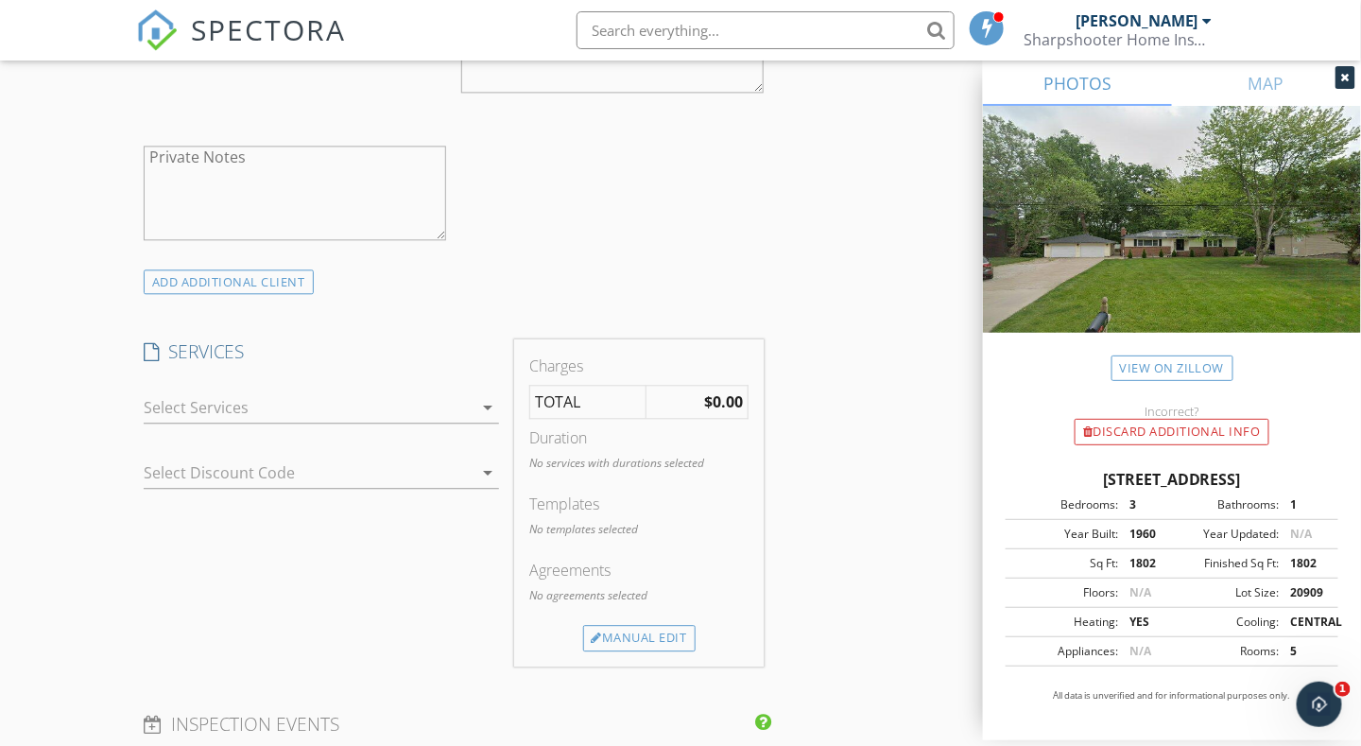
scroll to position [1418, 0]
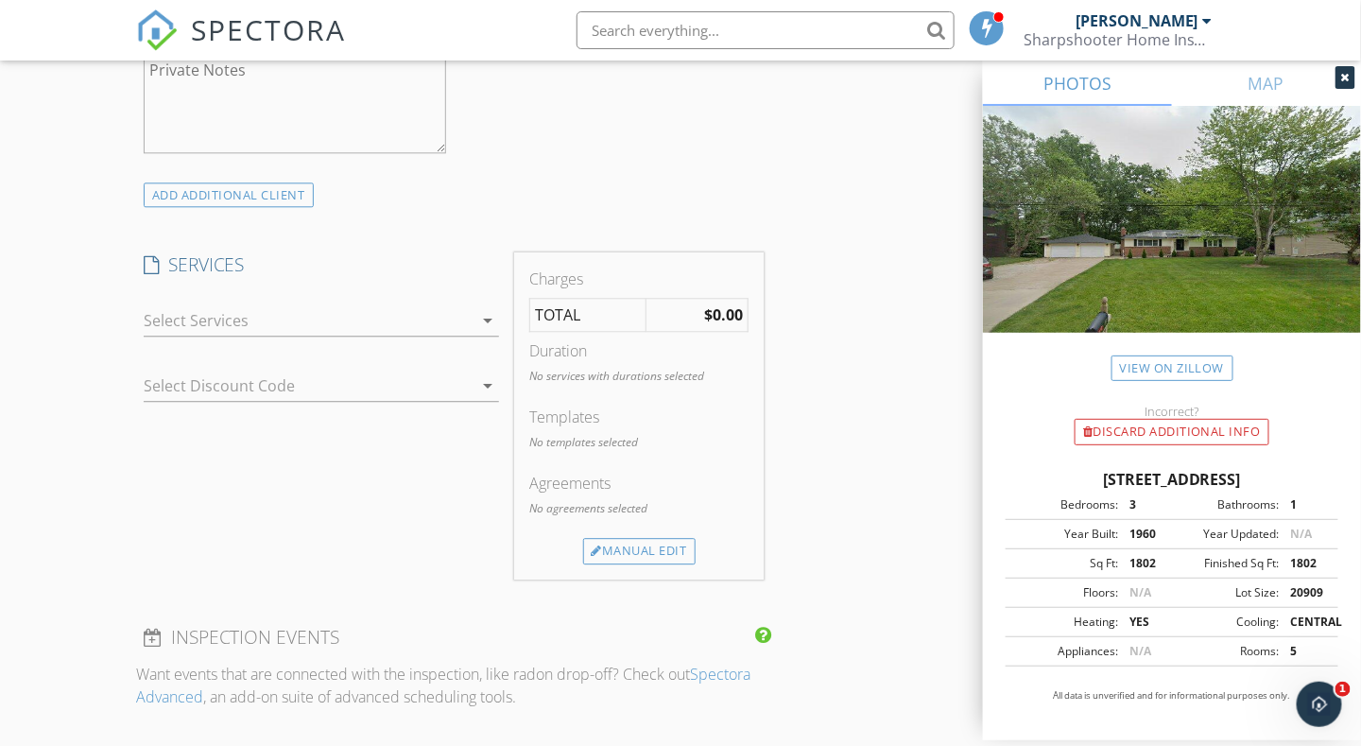
click at [209, 327] on div at bounding box center [308, 320] width 329 height 30
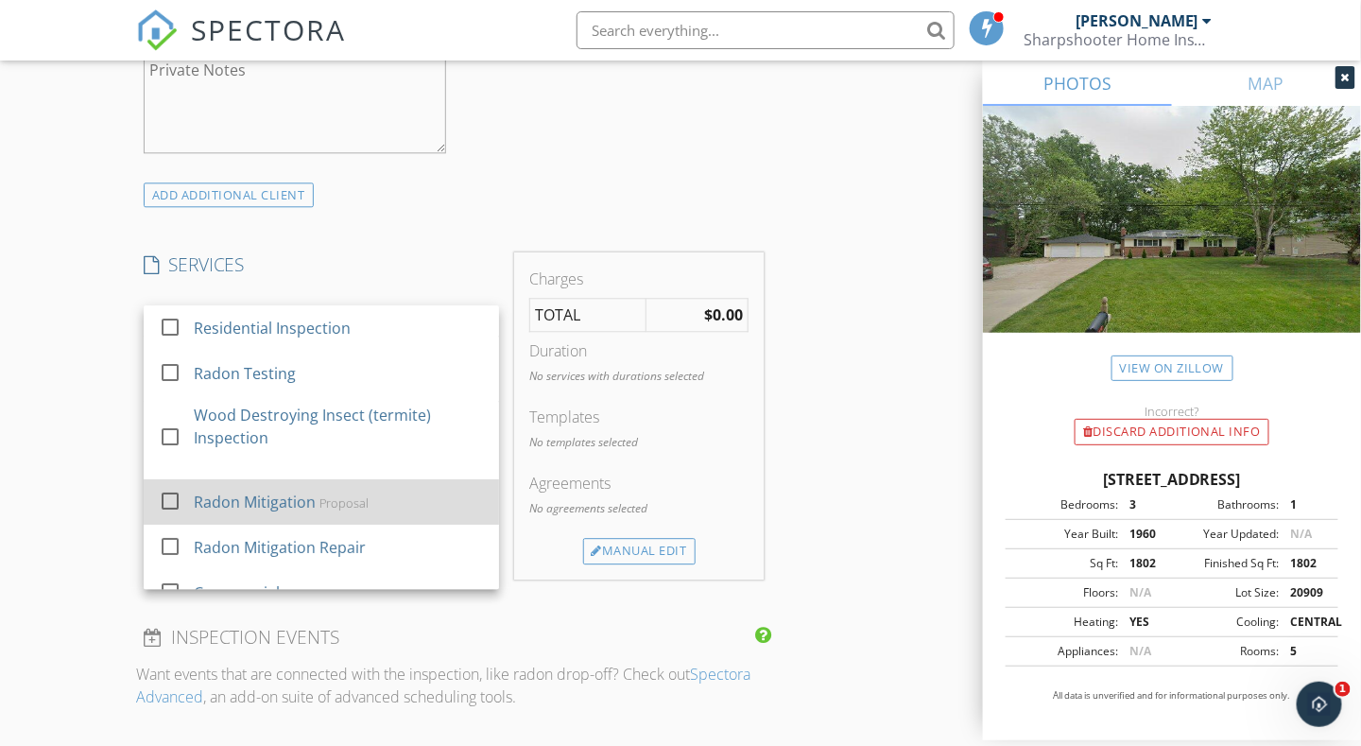
click at [223, 500] on div "Radon Mitigation" at bounding box center [255, 502] width 122 height 23
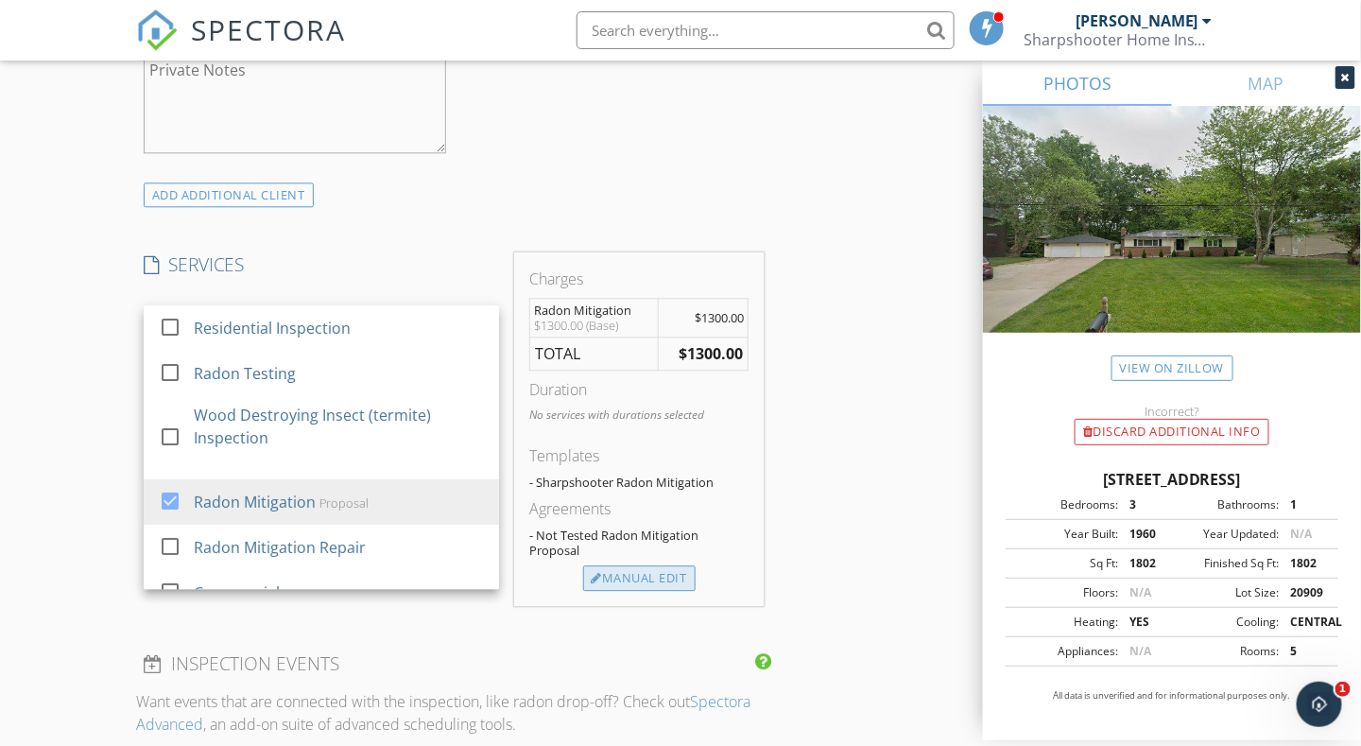
click at [606, 571] on div "Manual Edit" at bounding box center [639, 578] width 113 height 26
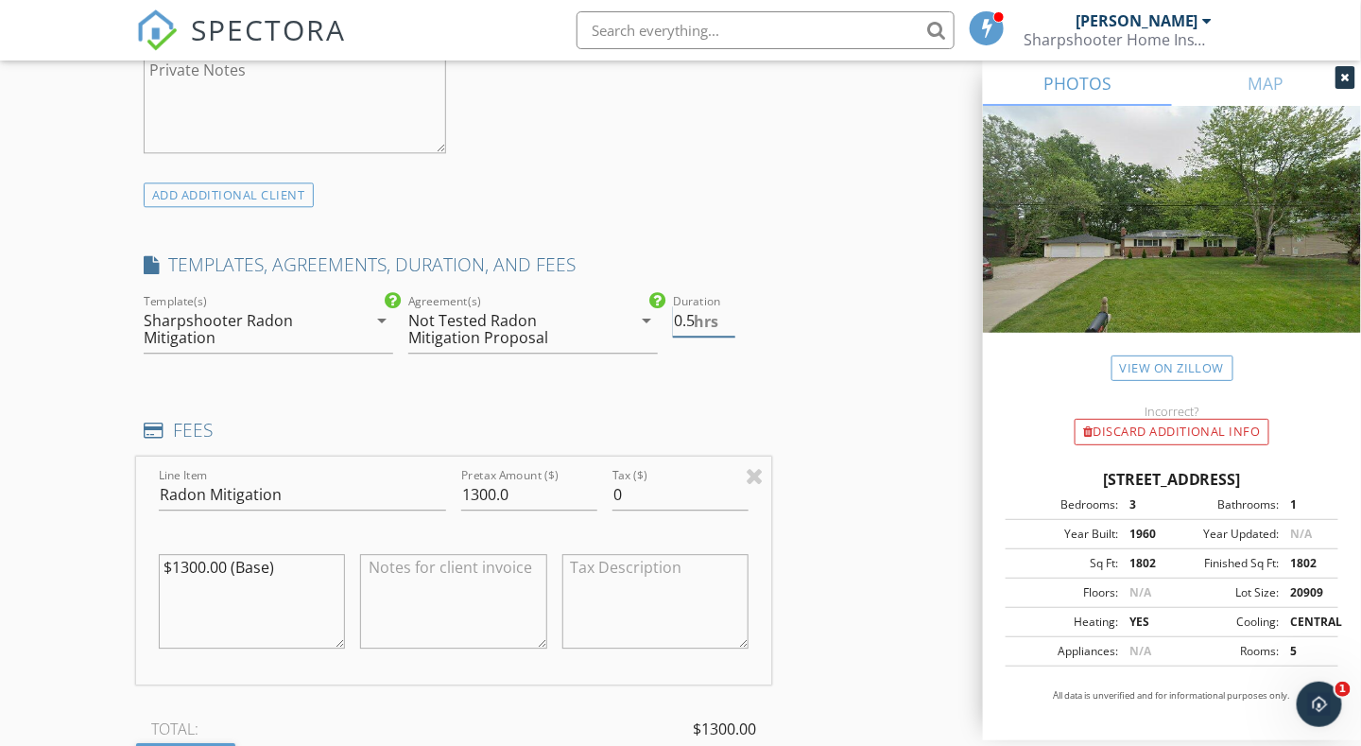
click at [726, 310] on input "0.5" at bounding box center [704, 320] width 62 height 31
click at [726, 310] on input "1" at bounding box center [704, 320] width 62 height 31
click at [726, 310] on input "1.5" at bounding box center [704, 320] width 62 height 31
click at [726, 310] on input "2" at bounding box center [704, 320] width 62 height 31
click at [726, 310] on input "2.5" at bounding box center [704, 320] width 62 height 31
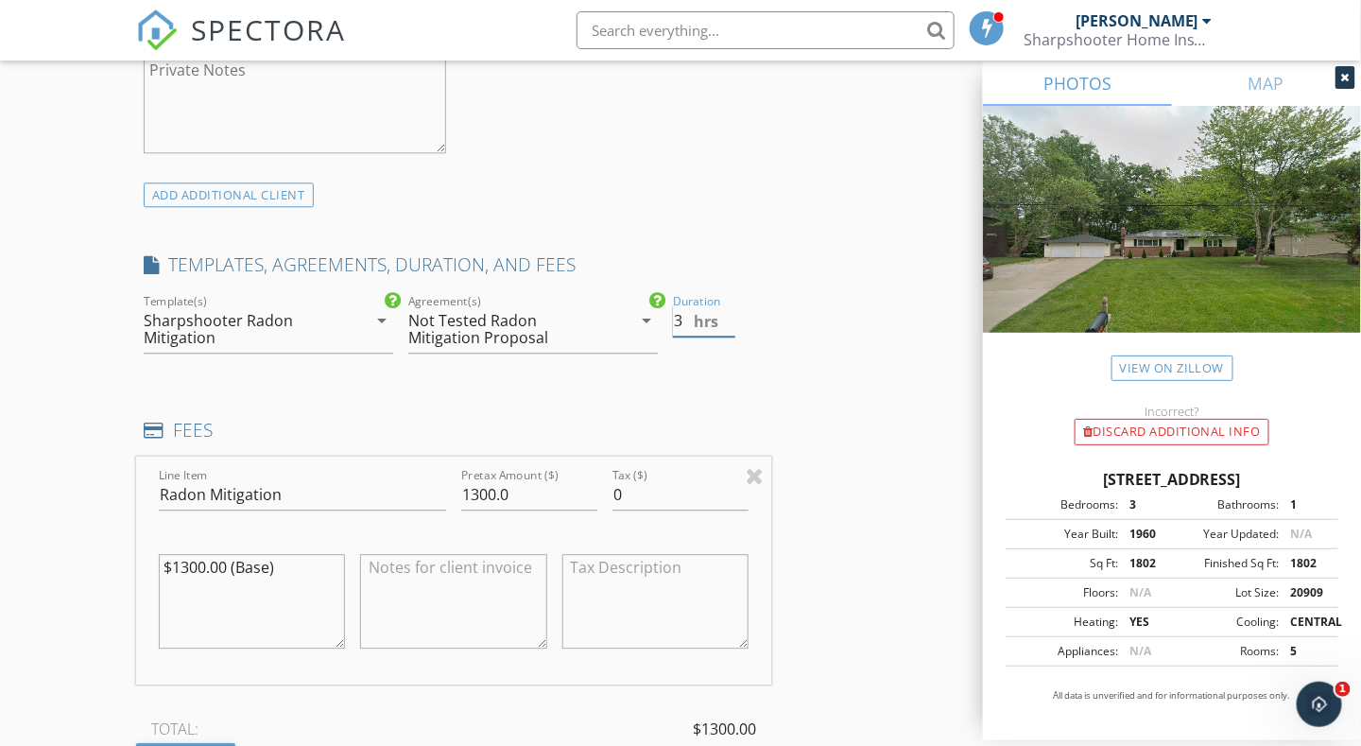
click at [726, 309] on input "3" at bounding box center [704, 320] width 62 height 31
click at [726, 309] on input "3.5" at bounding box center [704, 320] width 62 height 31
type input "4"
click at [726, 309] on input "4" at bounding box center [704, 320] width 62 height 31
click at [478, 485] on input "1300.0" at bounding box center [529, 494] width 136 height 31
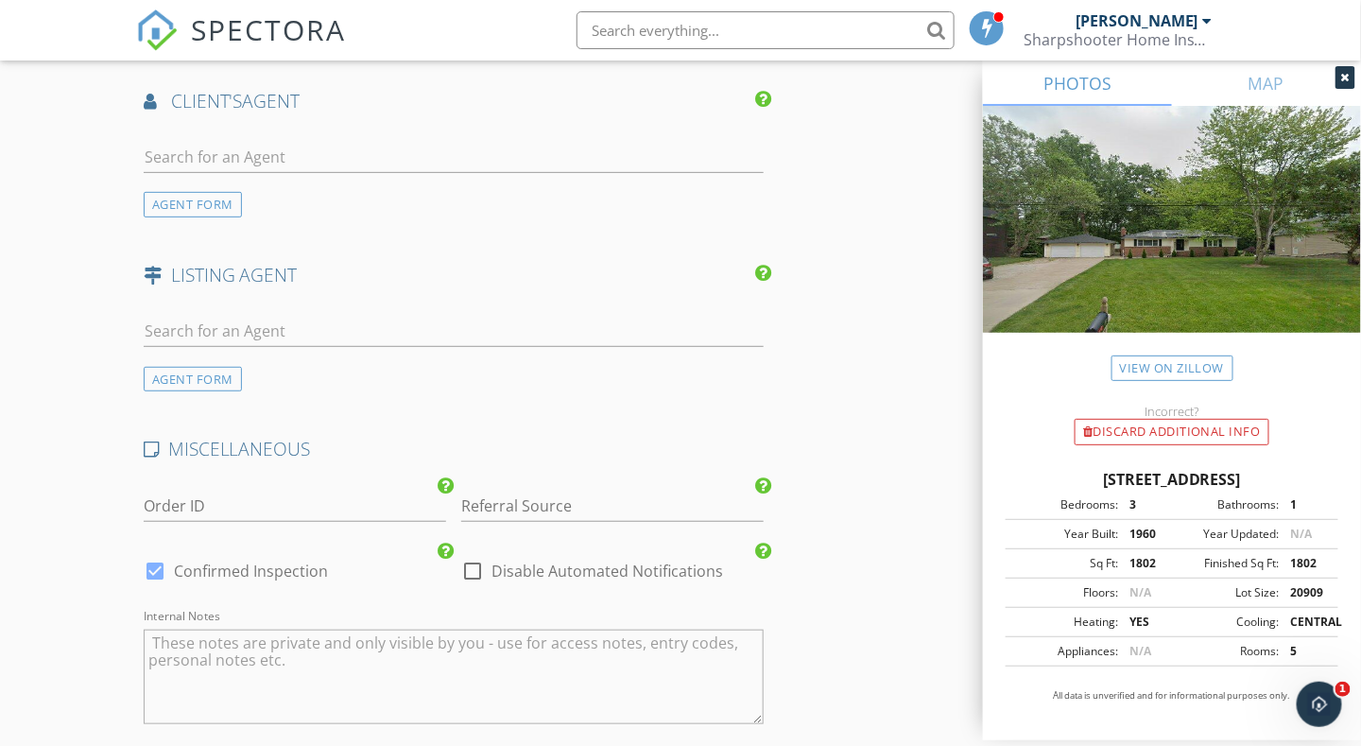
scroll to position [2893, 0]
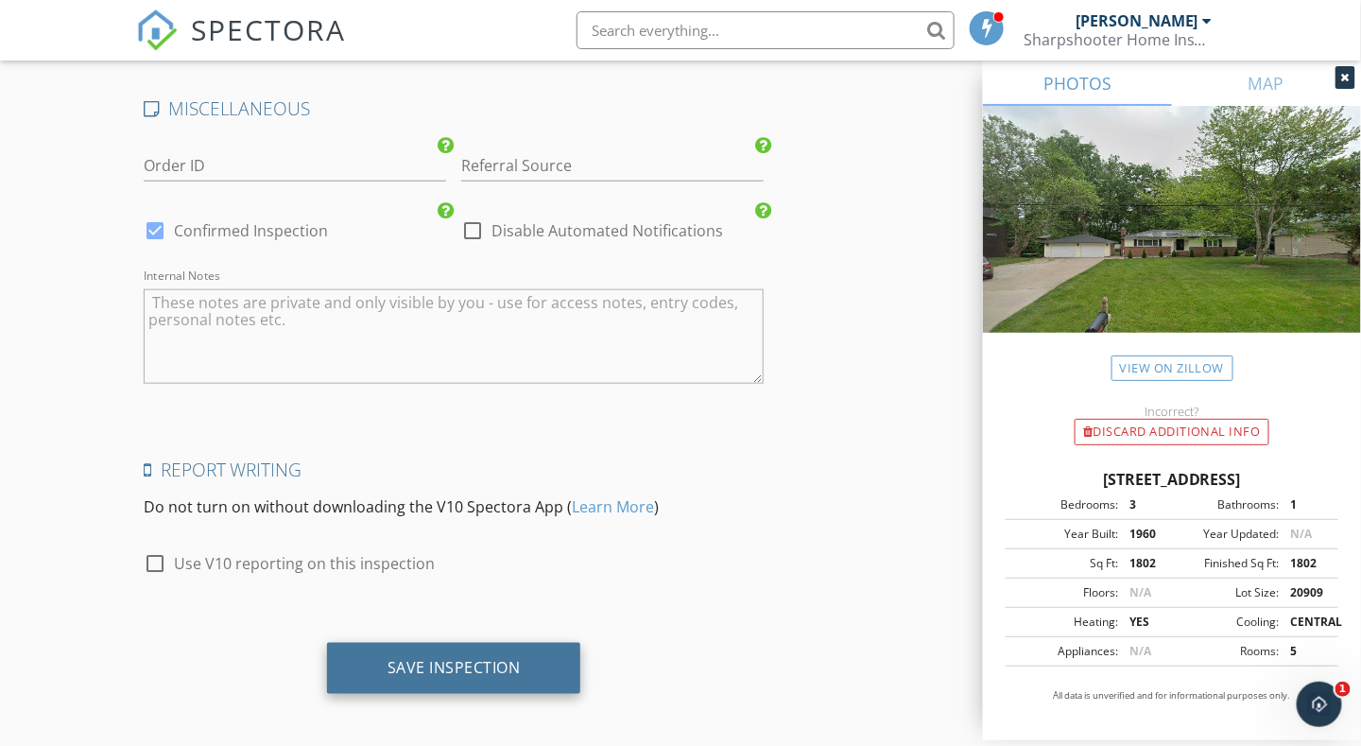
type input "1400.0"
click at [471, 664] on div "Save Inspection" at bounding box center [454, 667] width 133 height 19
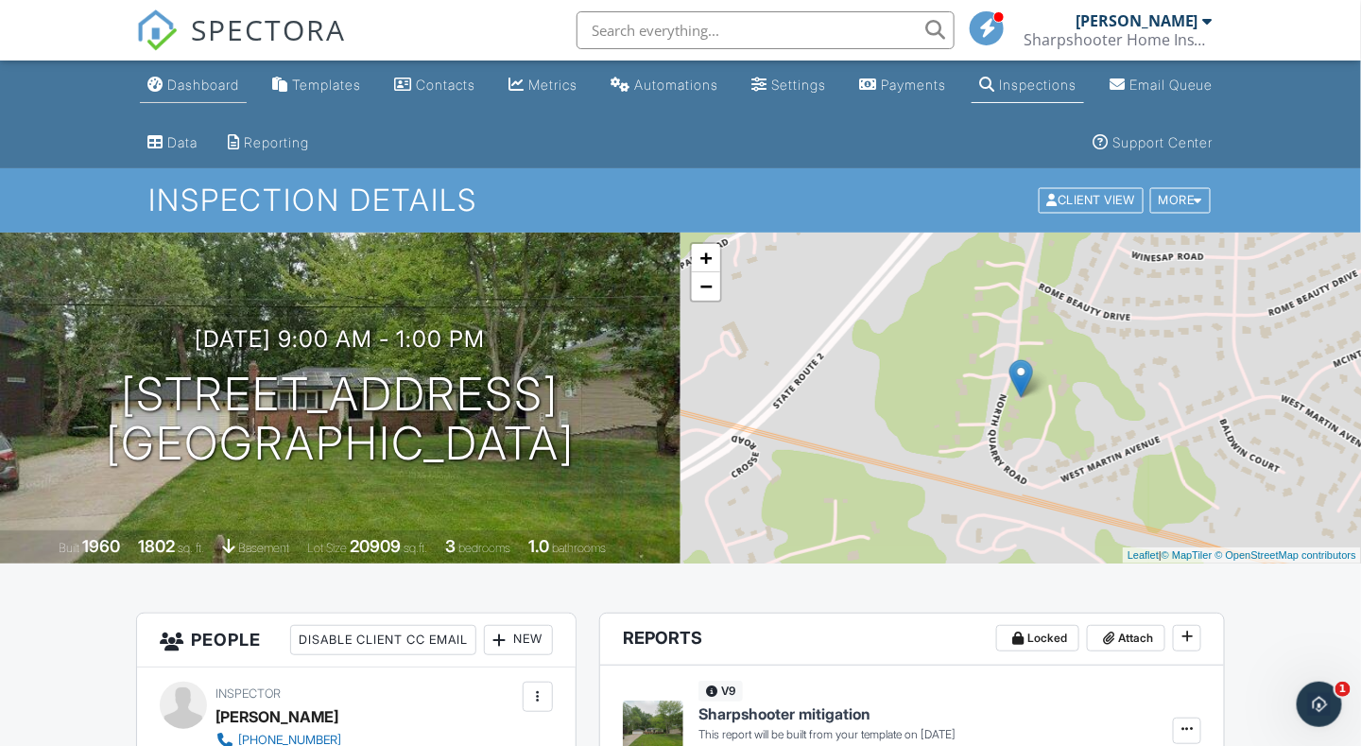
click at [210, 84] on div "Dashboard" at bounding box center [203, 85] width 72 height 16
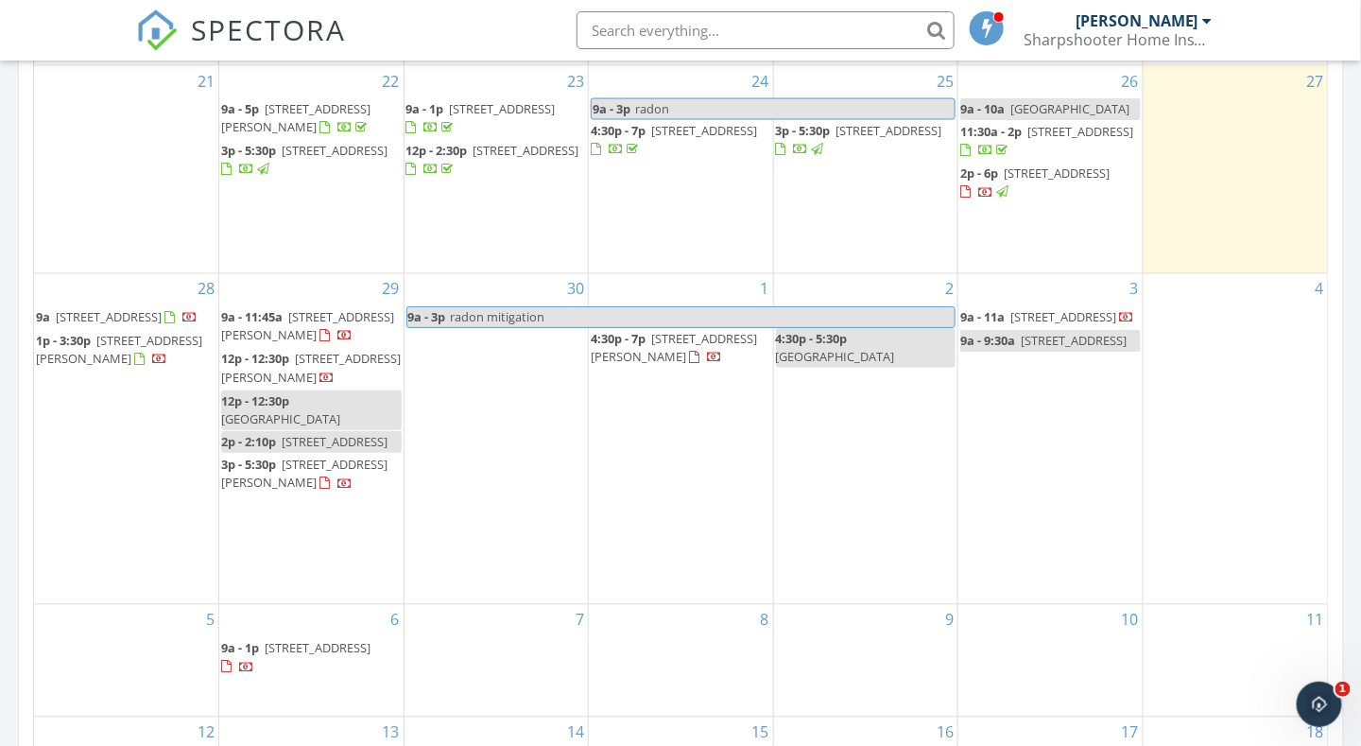
scroll to position [1040, 0]
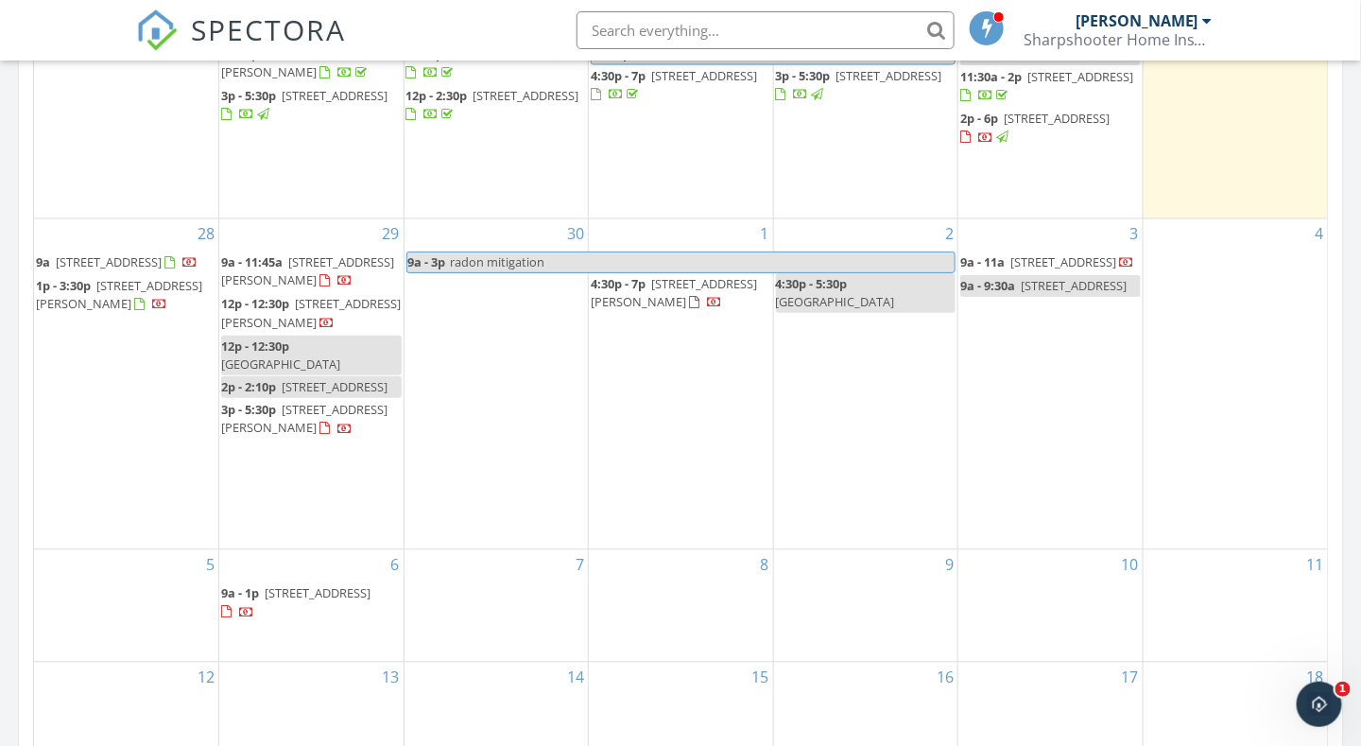
click at [664, 294] on span "[STREET_ADDRESS][PERSON_NAME]" at bounding box center [674, 292] width 166 height 35
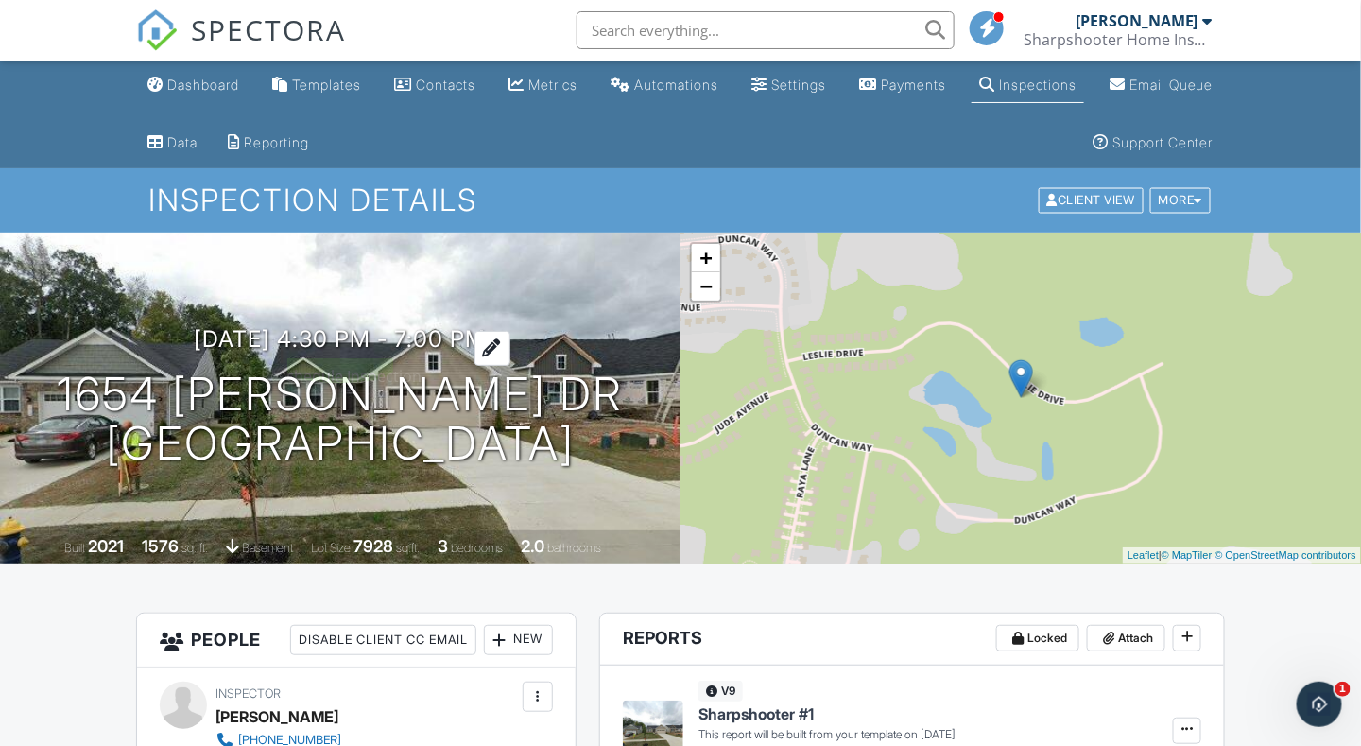
click at [310, 338] on h3 "10/01/2025 4:30 pm - 7:00 pm" at bounding box center [341, 339] width 292 height 26
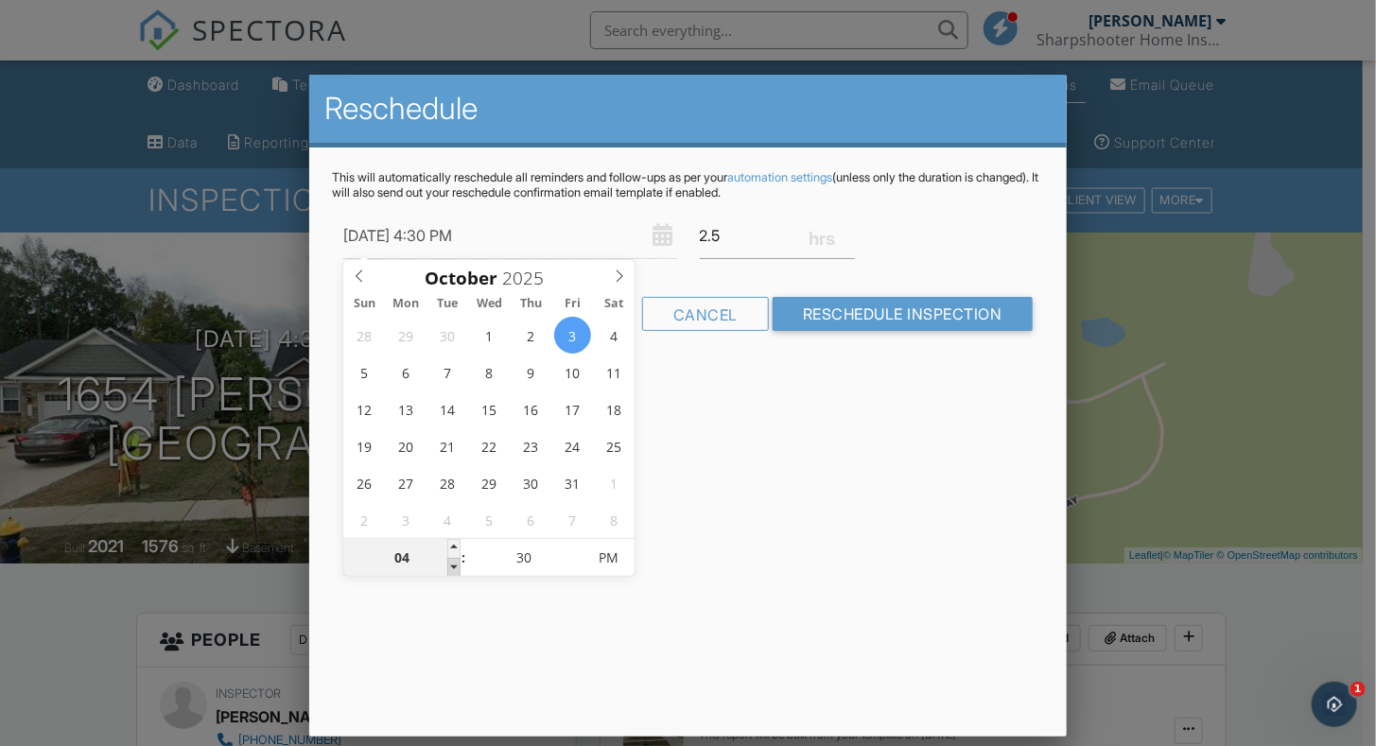
type input "10/03/2025 3:30 PM"
type input "03"
click at [453, 563] on span at bounding box center [453, 567] width 13 height 19
type input "10/03/2025 2:30 PM"
type input "02"
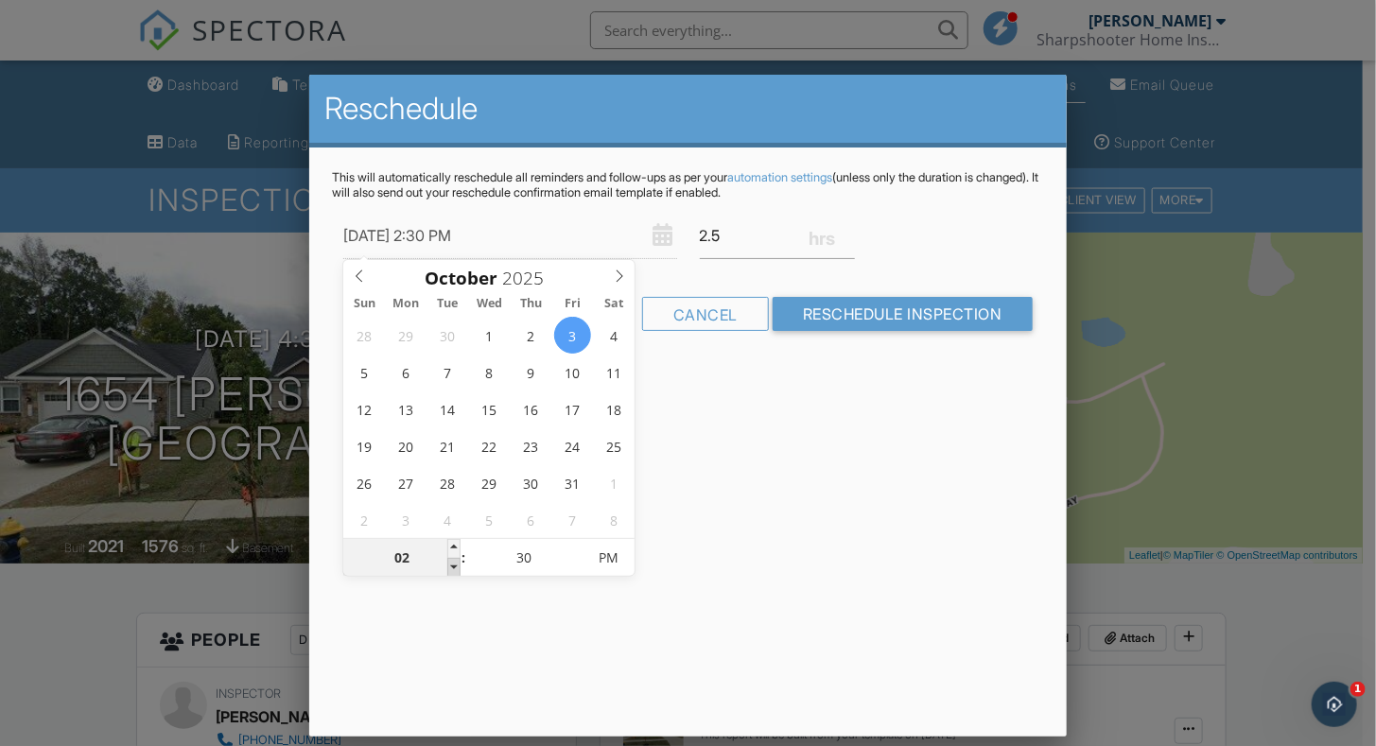
click at [453, 563] on span at bounding box center [453, 567] width 13 height 19
type input "10/03/2025 1:30 PM"
type input "01"
click at [453, 563] on span at bounding box center [453, 567] width 13 height 19
type input "10/03/2025 12:30 PM"
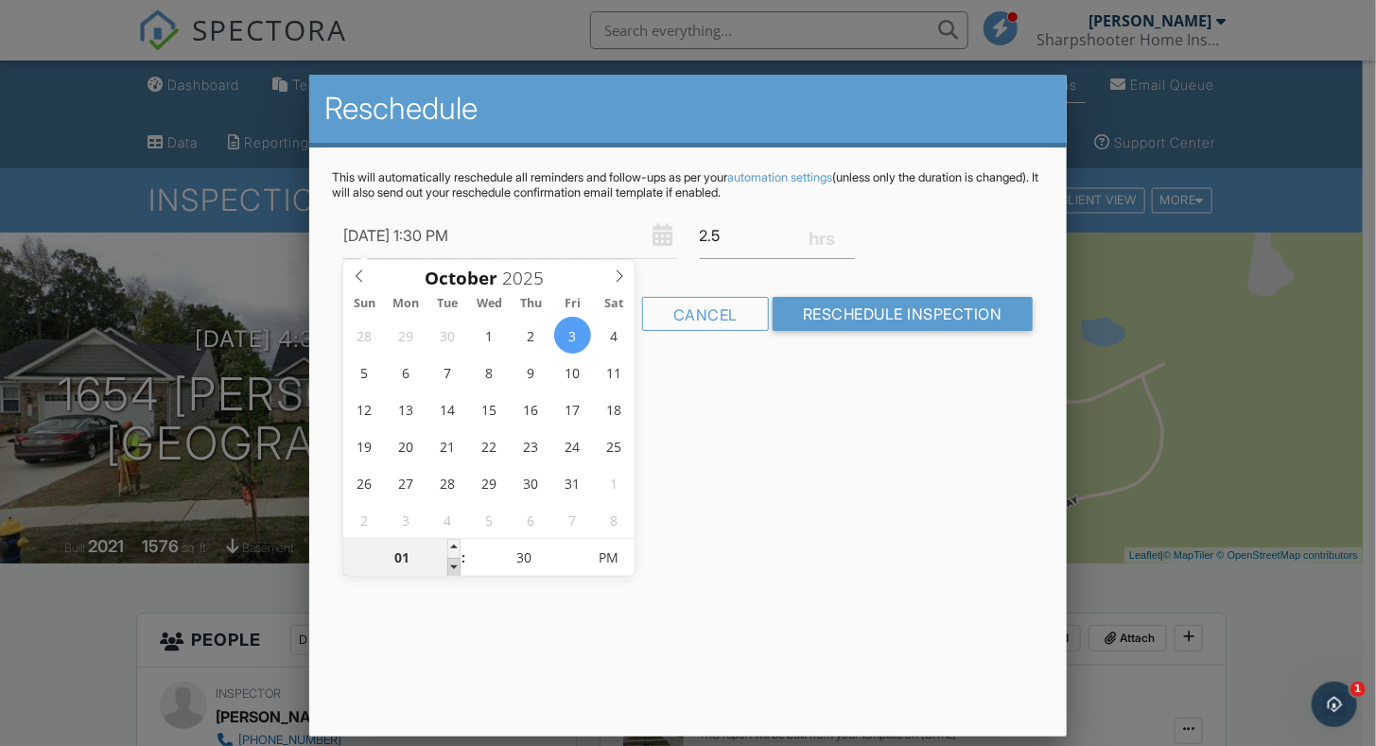
type input "12"
click at [453, 563] on span at bounding box center [453, 567] width 13 height 19
type input "10/03/2025 11:30 AM"
type input "11"
click at [453, 563] on span at bounding box center [453, 567] width 13 height 19
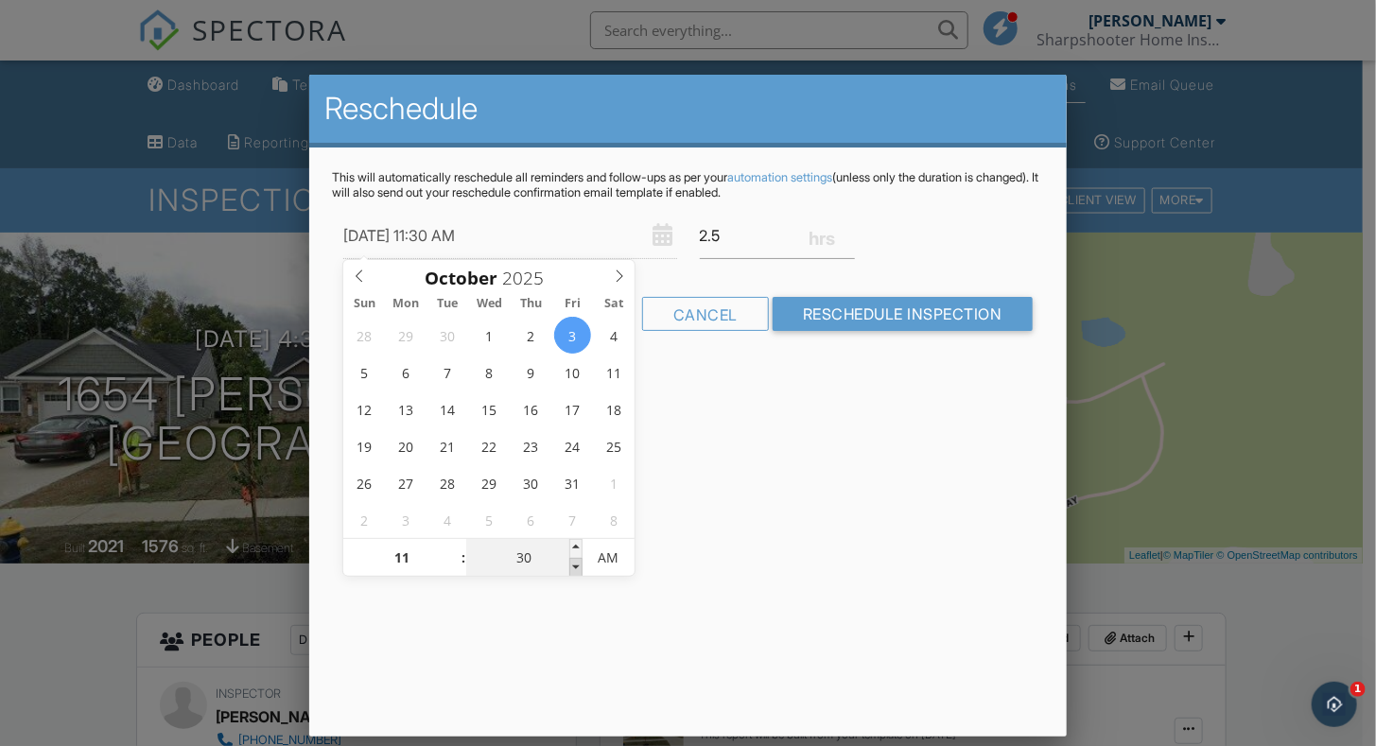
type input "10/03/2025 11:25 AM"
type input "25"
drag, startPoint x: 453, startPoint y: 563, endPoint x: 576, endPoint y: 567, distance: 123.0
click at [576, 567] on span at bounding box center [575, 567] width 13 height 19
type input "10/03/2025 11:20 AM"
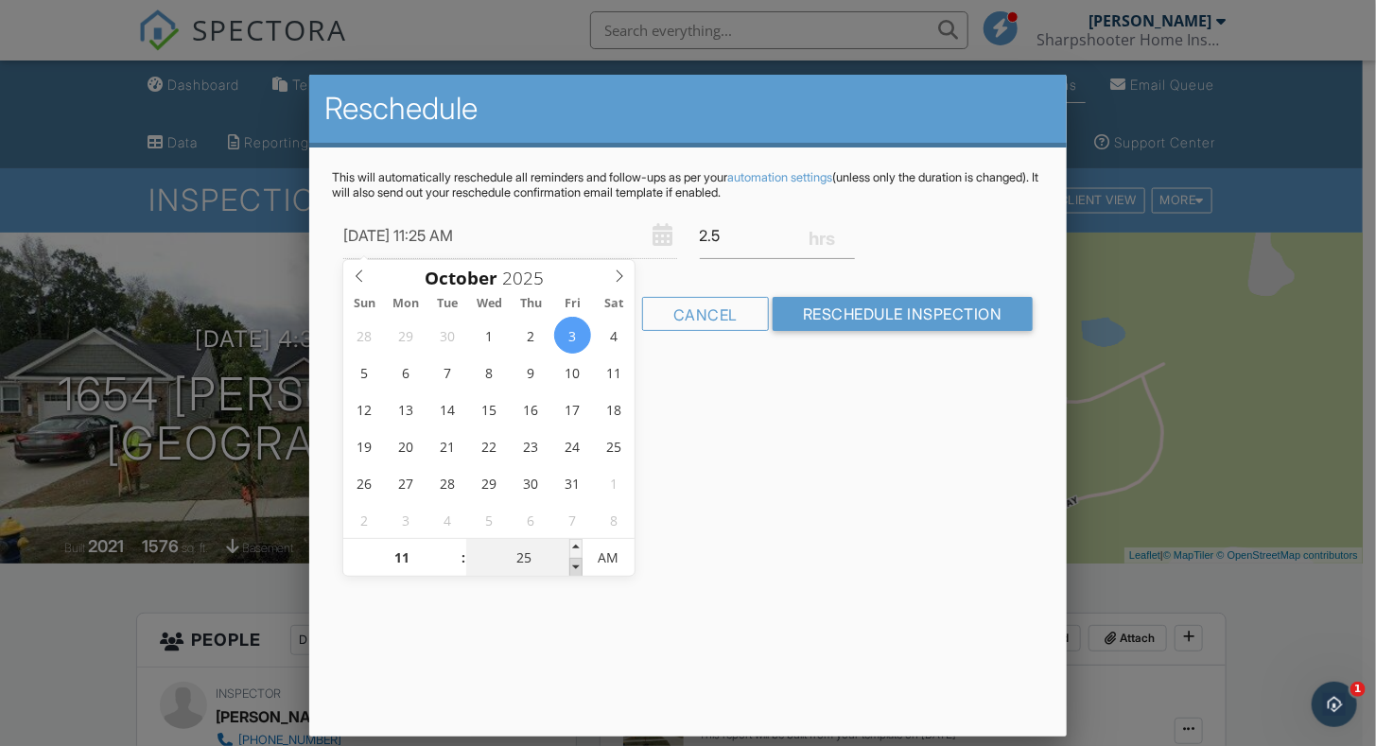
type input "20"
click at [576, 567] on span at bounding box center [575, 567] width 13 height 19
type input "10/03/2025 11:15 AM"
type input "15"
click at [576, 567] on span at bounding box center [575, 567] width 13 height 19
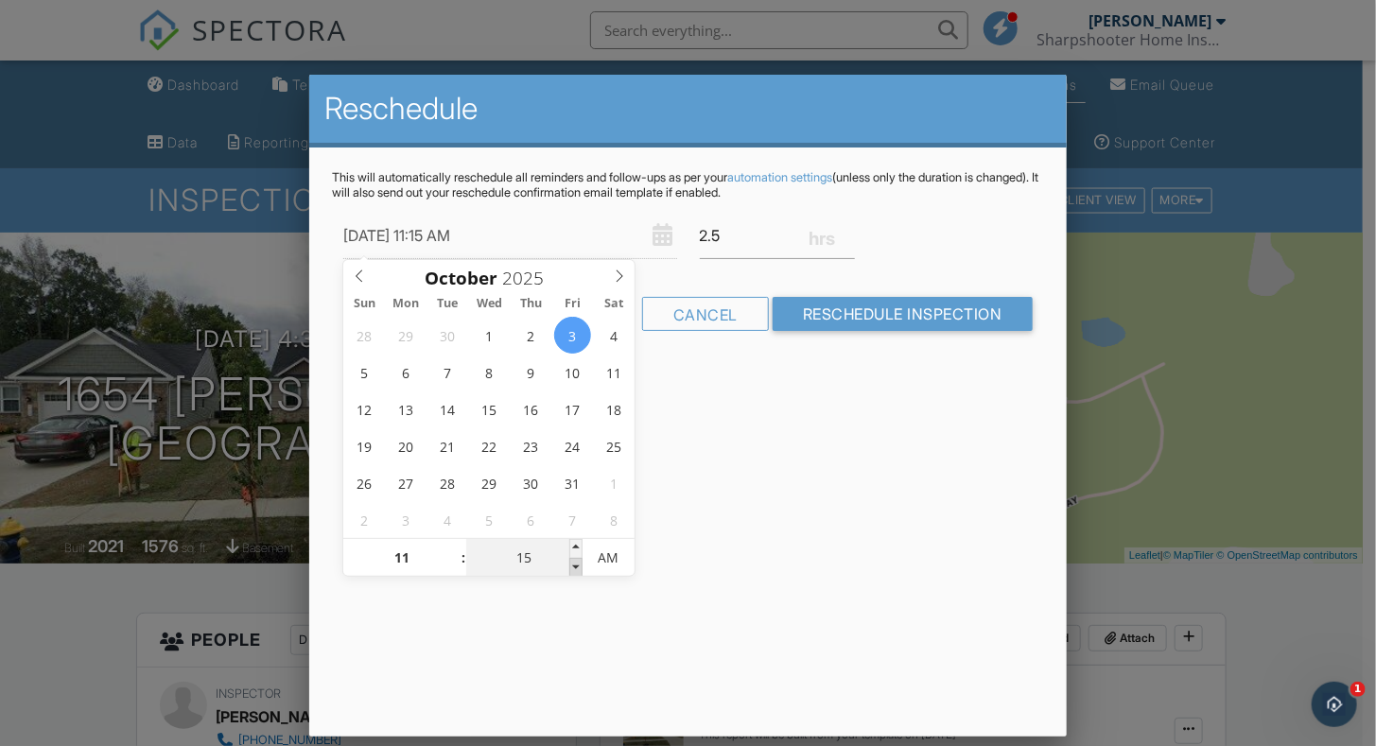
type input "10/03/2025 11:10 AM"
type input "10"
click at [576, 567] on span at bounding box center [575, 567] width 13 height 19
type input "10/03/2025 11:05 AM"
type input "05"
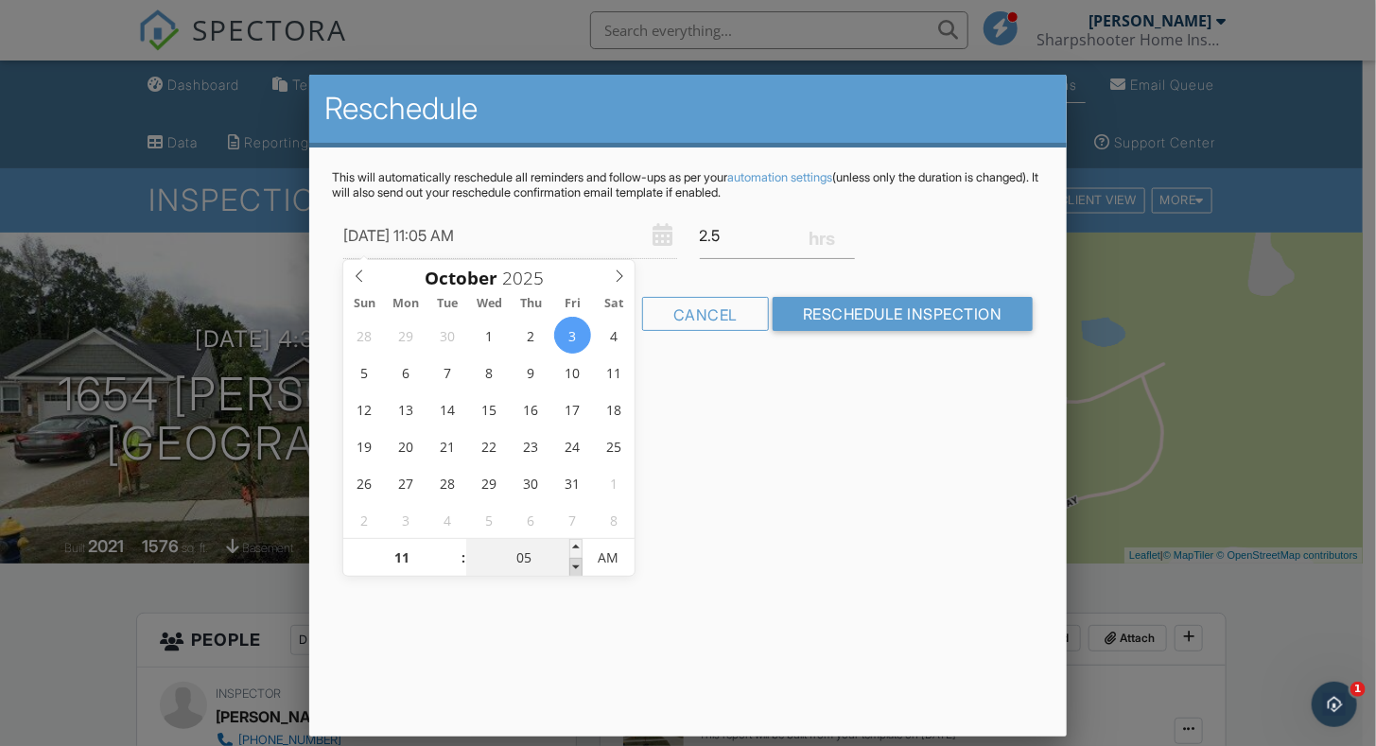
click at [576, 567] on span at bounding box center [575, 567] width 13 height 19
type input "10/03/2025 11:00 AM"
type input "00"
click at [576, 567] on span at bounding box center [575, 567] width 13 height 19
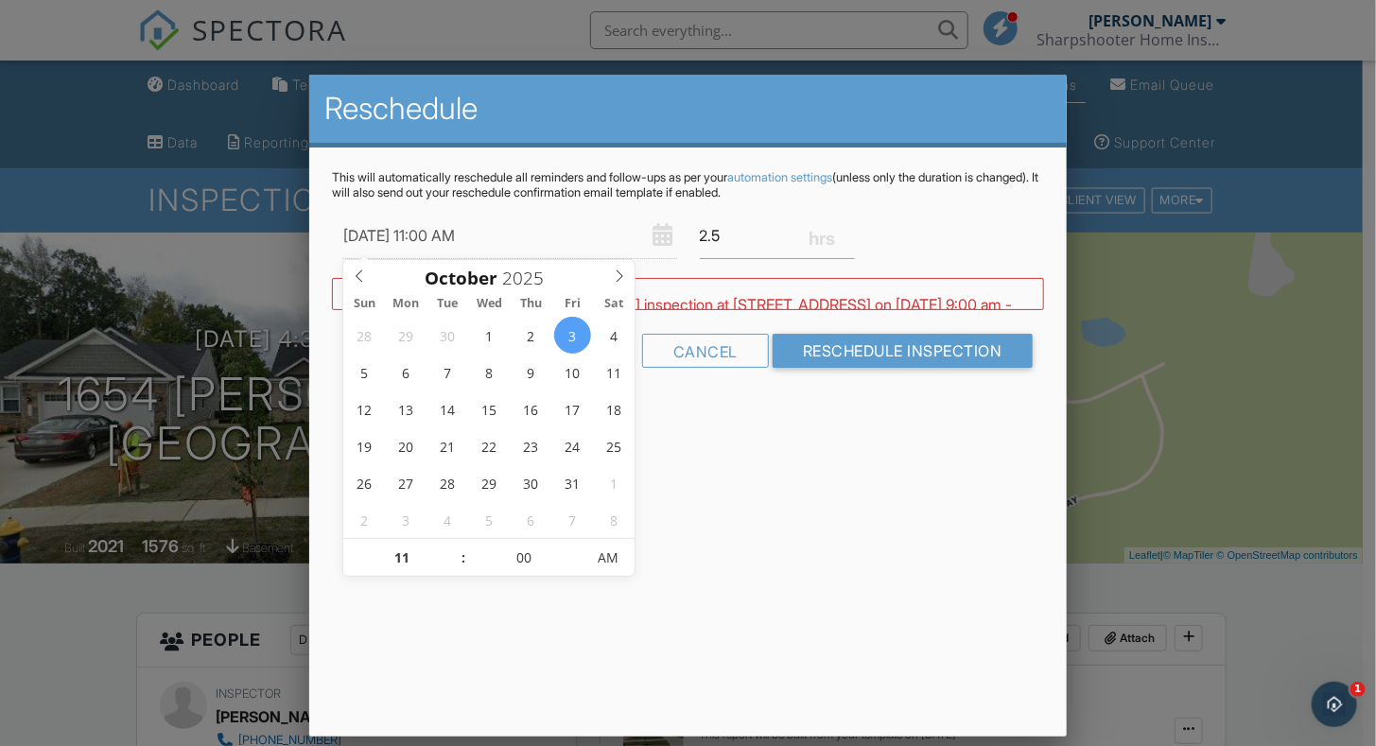
drag, startPoint x: 576, startPoint y: 567, endPoint x: 586, endPoint y: 603, distance: 37.4
click at [586, 603] on div "Reschedule This will automatically reschedule all reminders and follow-ups as p…" at bounding box center [687, 406] width 756 height 662
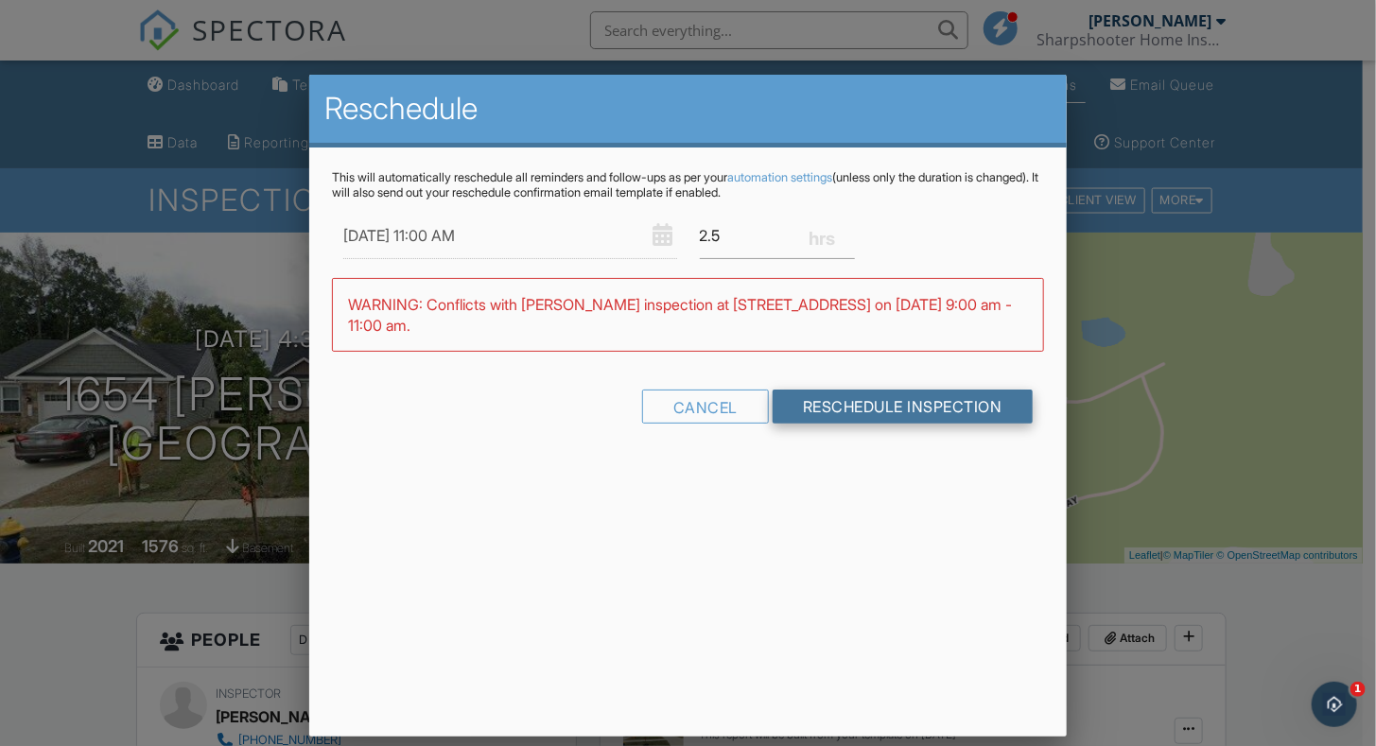
click at [843, 407] on input "Reschedule Inspection" at bounding box center [902, 407] width 260 height 34
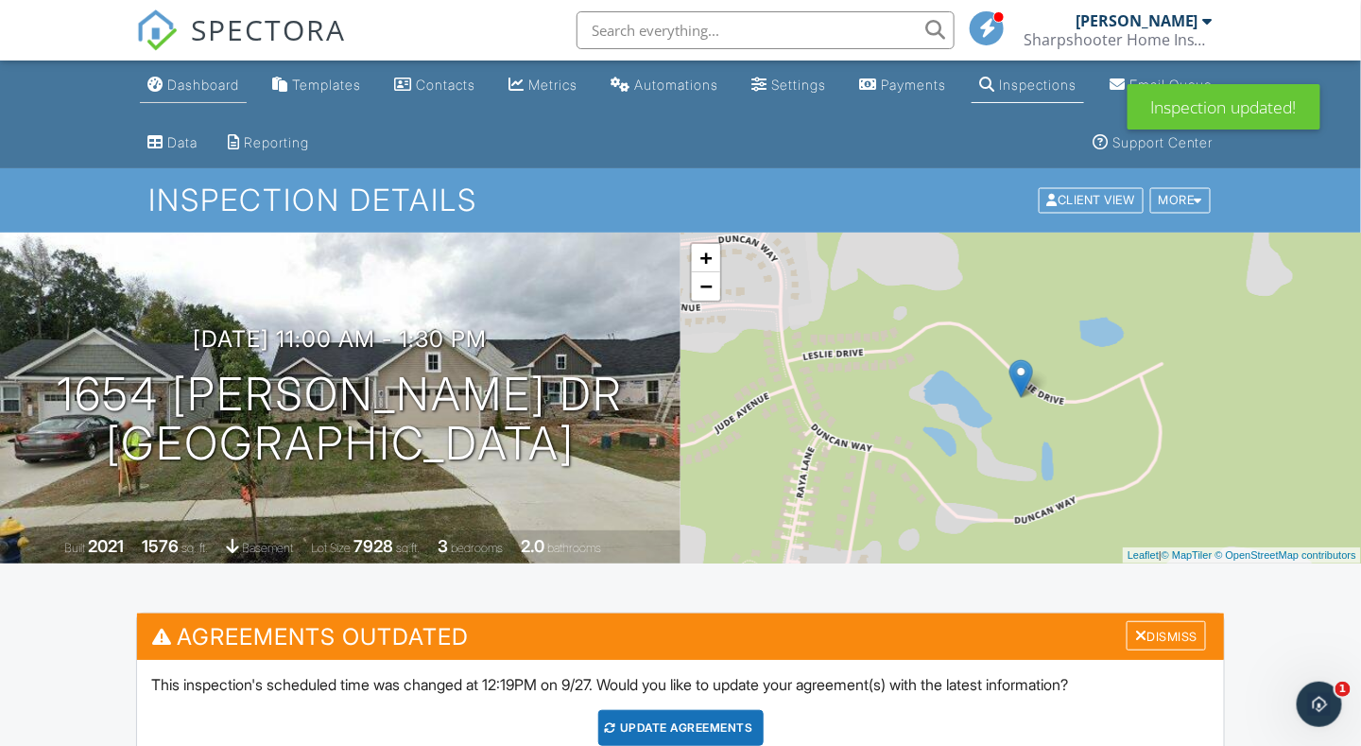
click at [199, 87] on div "Dashboard" at bounding box center [203, 85] width 72 height 16
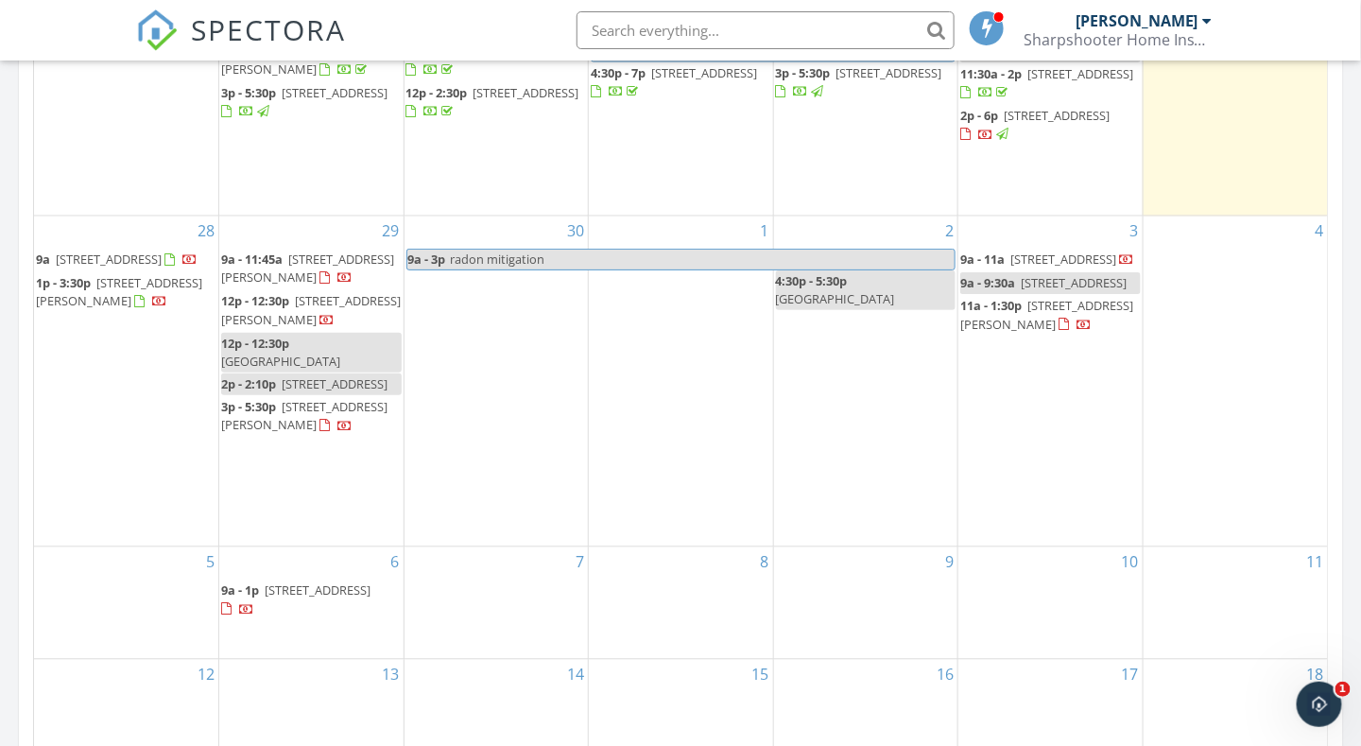
scroll to position [1040, 0]
